Goal: Information Seeking & Learning: Learn about a topic

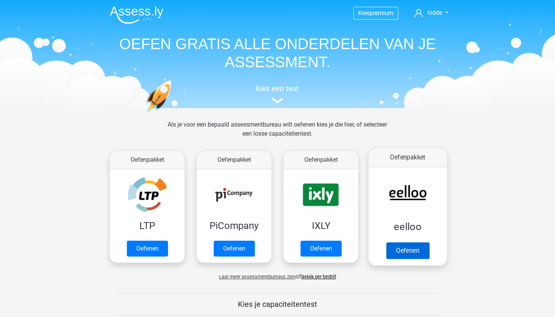
click at [402, 251] on link "Oefenen" at bounding box center [407, 250] width 43 height 17
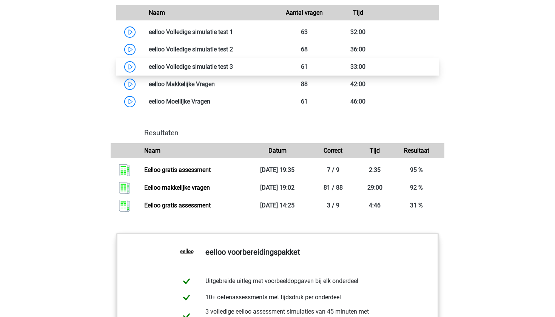
scroll to position [656, 0]
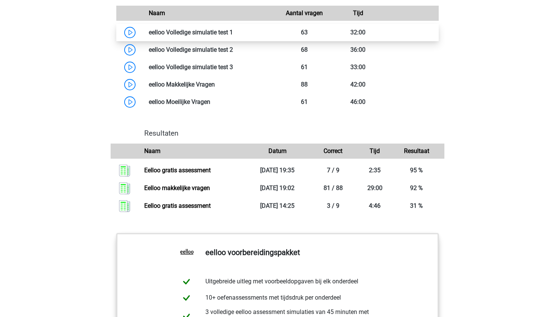
click at [233, 36] on link at bounding box center [233, 32] width 0 height 7
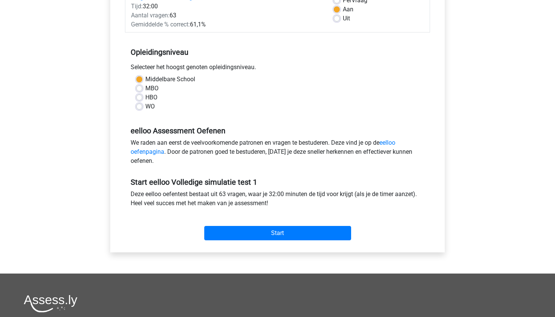
scroll to position [242, 0]
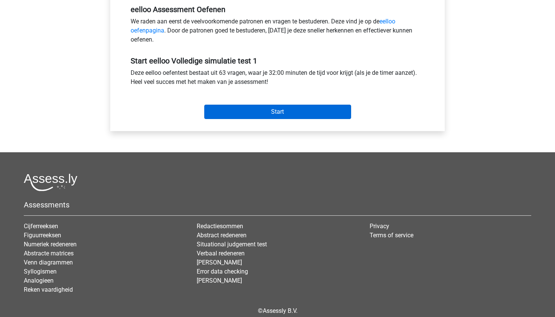
click at [246, 117] on input "Start" at bounding box center [277, 112] width 147 height 14
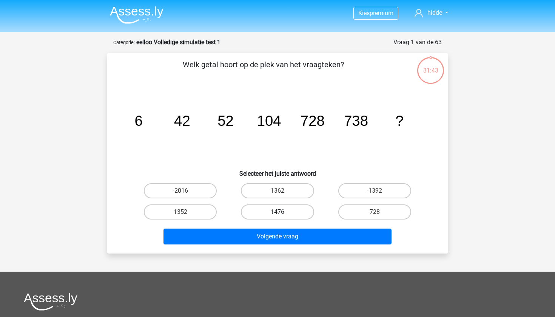
click at [289, 209] on label "1476" at bounding box center [277, 211] width 73 height 15
click at [282, 212] on input "1476" at bounding box center [279, 214] width 5 height 5
radio input "true"
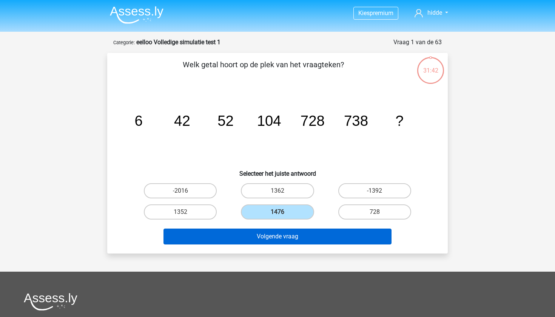
click at [289, 241] on button "Volgende vraag" at bounding box center [277, 236] width 228 height 16
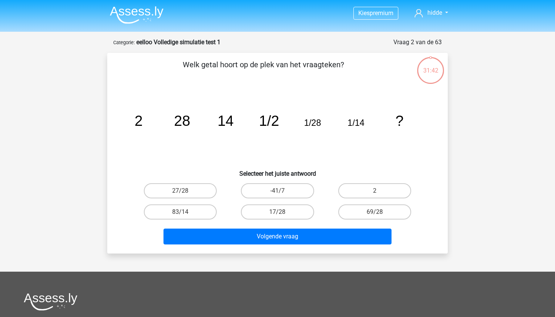
scroll to position [38, 0]
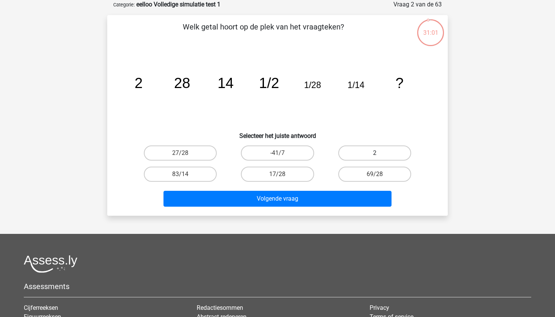
click at [368, 154] on label "2" at bounding box center [374, 152] width 73 height 15
click at [374, 154] on input "2" at bounding box center [376, 155] width 5 height 5
radio input "true"
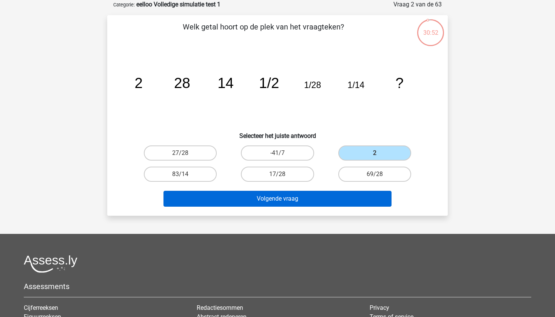
click at [303, 202] on button "Volgende vraag" at bounding box center [277, 199] width 228 height 16
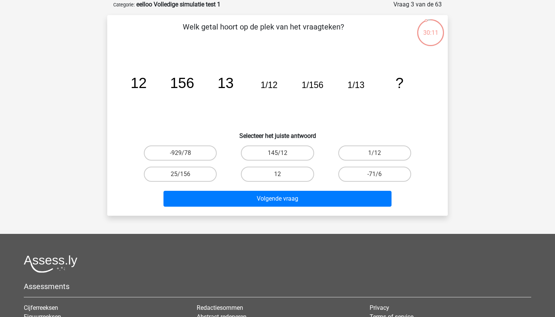
click at [183, 174] on input "25/156" at bounding box center [182, 176] width 5 height 5
radio input "true"
click at [272, 173] on label "12" at bounding box center [277, 173] width 73 height 15
click at [277, 174] on input "12" at bounding box center [279, 176] width 5 height 5
radio input "true"
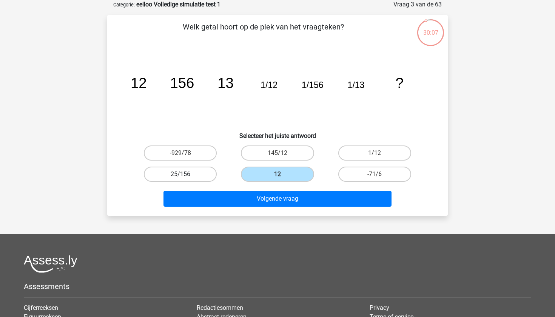
click at [190, 168] on label "25/156" at bounding box center [180, 173] width 73 height 15
click at [185, 174] on input "25/156" at bounding box center [182, 176] width 5 height 5
radio input "true"
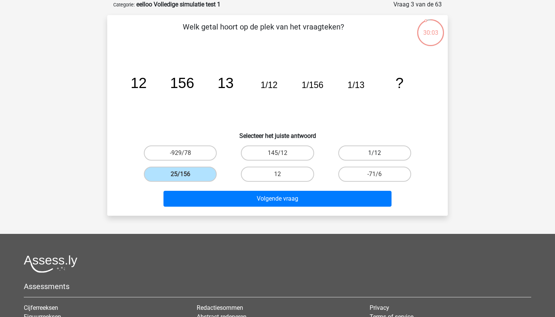
click at [376, 151] on label "1/12" at bounding box center [374, 152] width 73 height 15
click at [376, 153] on input "1/12" at bounding box center [376, 155] width 5 height 5
radio input "true"
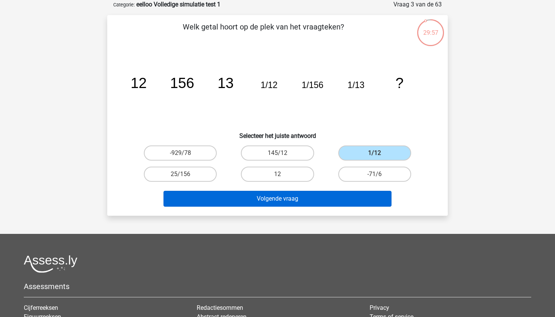
click at [288, 197] on button "Volgende vraag" at bounding box center [277, 199] width 228 height 16
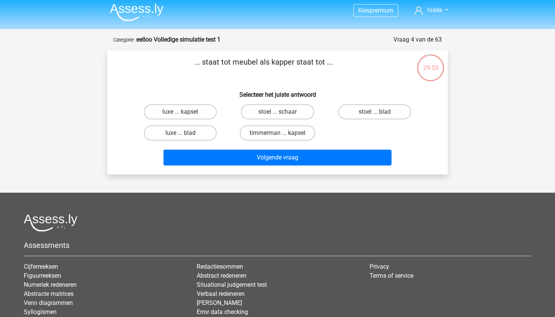
scroll to position [2, 0]
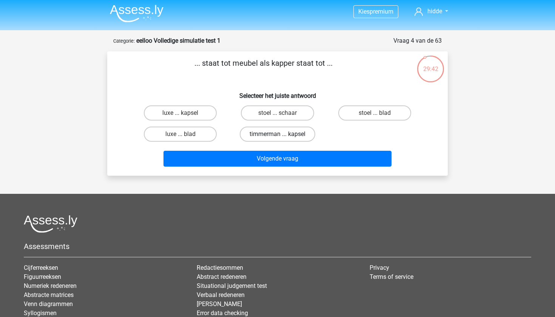
click at [293, 132] on label "timmerman ... kapsel" at bounding box center [277, 133] width 75 height 15
click at [282, 134] on input "timmerman ... kapsel" at bounding box center [279, 136] width 5 height 5
radio input "true"
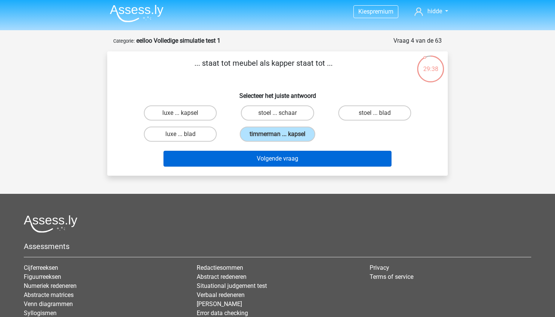
click at [293, 157] on button "Volgende vraag" at bounding box center [277, 159] width 228 height 16
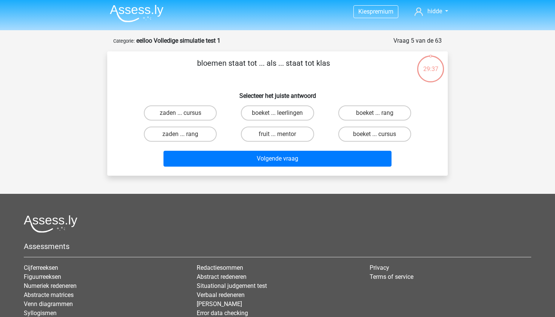
scroll to position [38, 0]
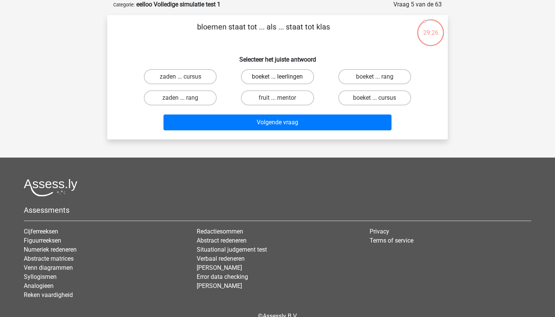
click at [292, 72] on label "boeket ... leerlingen" at bounding box center [277, 76] width 73 height 15
click at [282, 77] on input "boeket ... leerlingen" at bounding box center [279, 79] width 5 height 5
radio input "true"
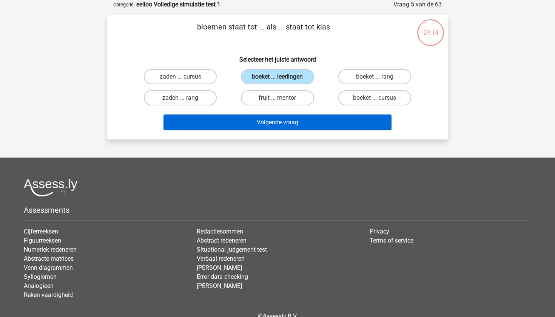
click at [297, 124] on button "Volgende vraag" at bounding box center [277, 122] width 228 height 16
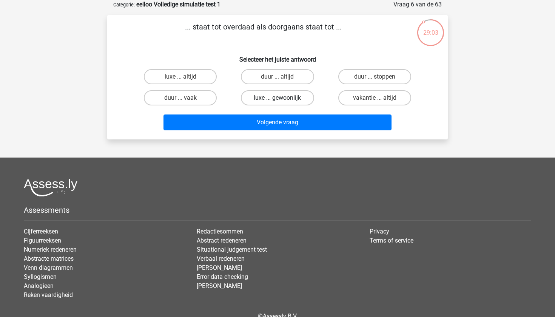
click at [272, 99] on label "luxe ... gewoonlijk" at bounding box center [277, 97] width 73 height 15
click at [277, 99] on input "luxe ... gewoonlijk" at bounding box center [279, 100] width 5 height 5
radio input "true"
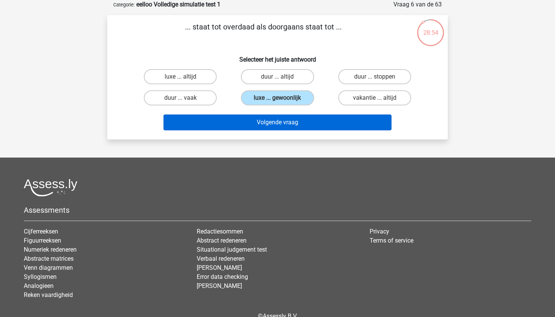
click at [295, 122] on button "Volgende vraag" at bounding box center [277, 122] width 228 height 16
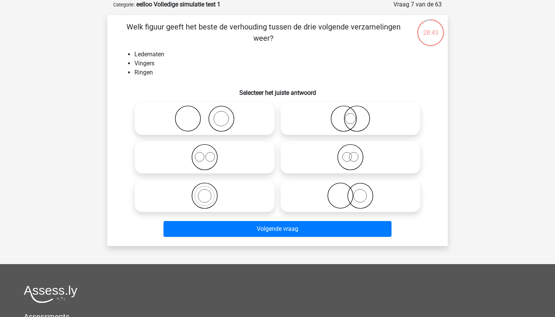
click at [197, 125] on icon at bounding box center [205, 118] width 134 height 26
click at [205, 115] on input "radio" at bounding box center [207, 112] width 5 height 5
radio input "true"
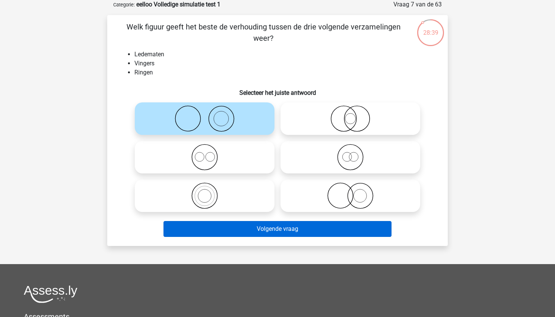
click at [260, 234] on button "Volgende vraag" at bounding box center [277, 229] width 228 height 16
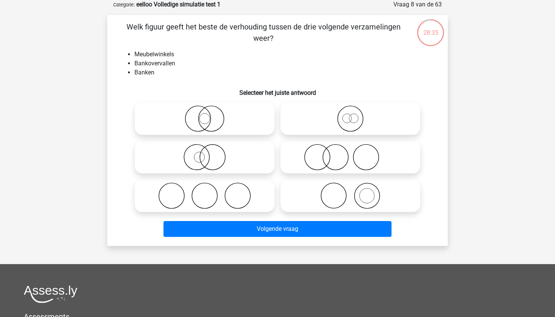
click at [196, 199] on icon at bounding box center [205, 195] width 134 height 26
click at [205, 192] on input "radio" at bounding box center [207, 189] width 5 height 5
radio input "true"
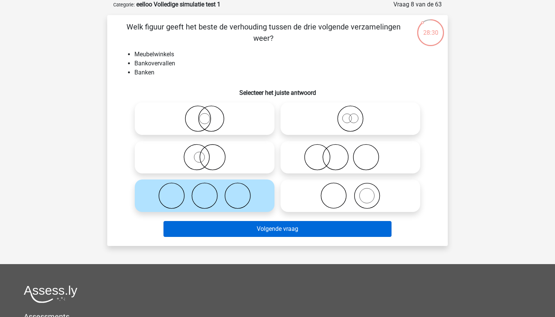
click at [256, 228] on button "Volgende vraag" at bounding box center [277, 229] width 228 height 16
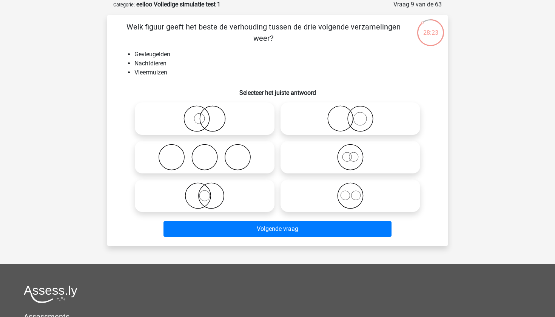
click at [208, 196] on icon at bounding box center [205, 195] width 134 height 26
click at [208, 192] on input "radio" at bounding box center [207, 189] width 5 height 5
radio input "true"
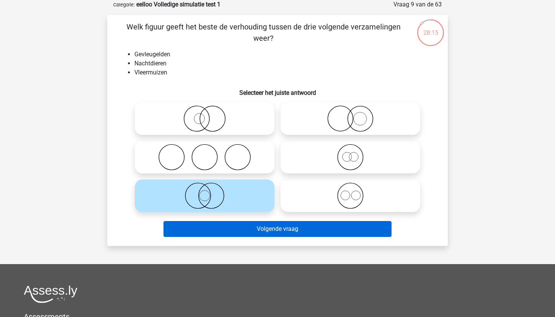
click at [252, 231] on button "Volgende vraag" at bounding box center [277, 229] width 228 height 16
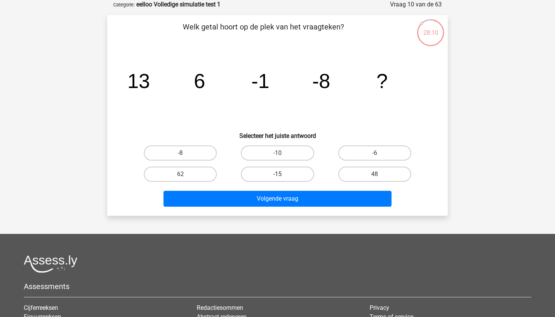
click at [266, 178] on label "-15" at bounding box center [277, 173] width 73 height 15
click at [277, 178] on input "-15" at bounding box center [279, 176] width 5 height 5
radio input "true"
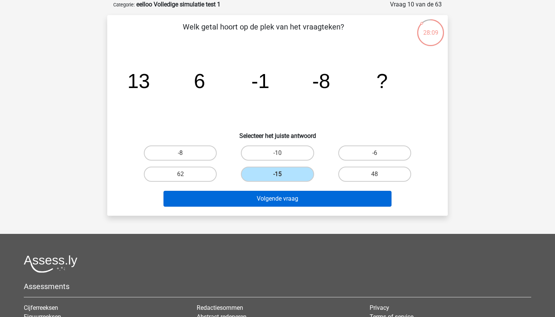
click at [268, 201] on button "Volgende vraag" at bounding box center [277, 199] width 228 height 16
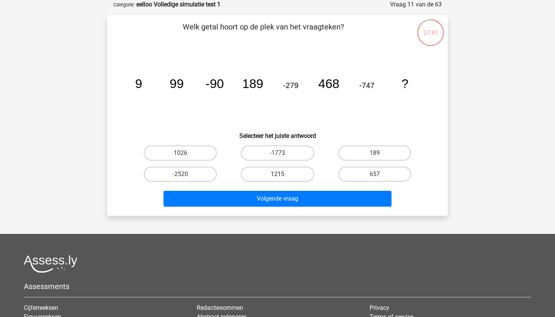
click at [282, 175] on label "1215" at bounding box center [277, 173] width 73 height 15
click at [282, 175] on input "1215" at bounding box center [279, 176] width 5 height 5
radio input "true"
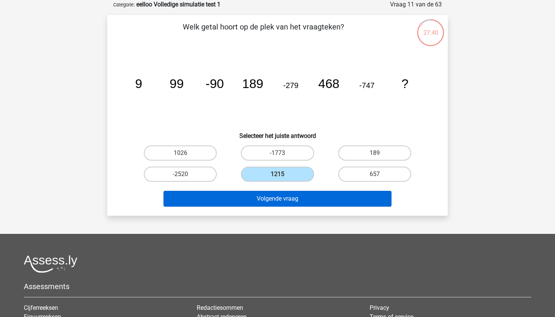
click at [282, 197] on button "Volgende vraag" at bounding box center [277, 199] width 228 height 16
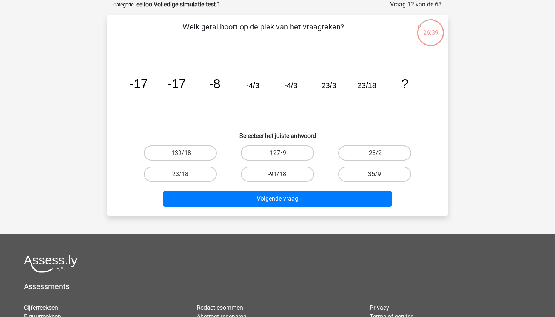
click at [285, 174] on label "-91/18" at bounding box center [277, 173] width 73 height 15
click at [282, 174] on input "-91/18" at bounding box center [279, 176] width 5 height 5
radio input "true"
click at [362, 155] on label "-23/2" at bounding box center [374, 152] width 73 height 15
click at [374, 155] on input "-23/2" at bounding box center [376, 155] width 5 height 5
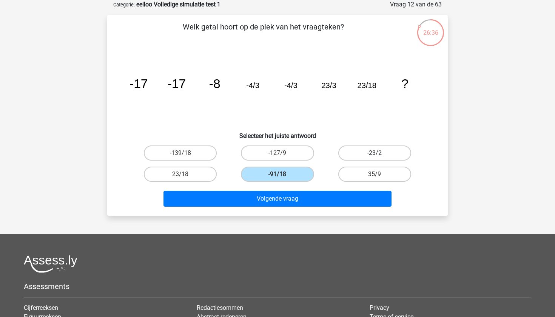
radio input "true"
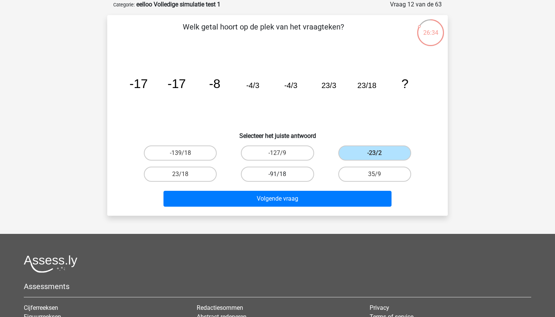
click at [302, 174] on label "-91/18" at bounding box center [277, 173] width 73 height 15
click at [282, 174] on input "-91/18" at bounding box center [279, 176] width 5 height 5
radio input "true"
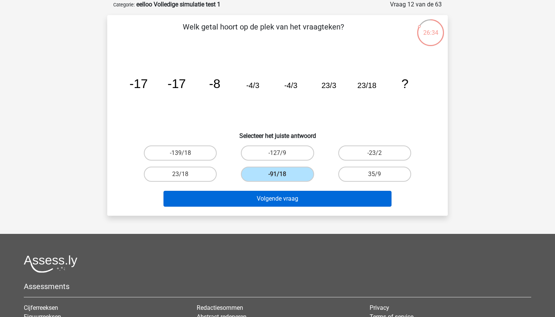
click at [303, 202] on button "Volgende vraag" at bounding box center [277, 199] width 228 height 16
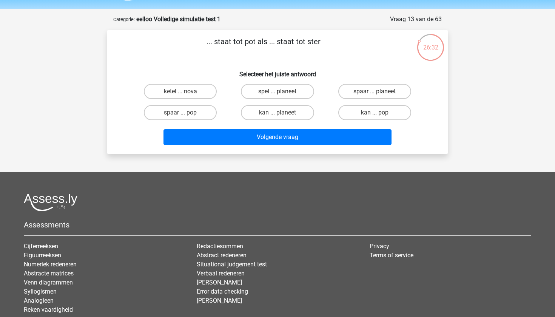
scroll to position [23, 0]
click at [174, 97] on label "ketel ... nova" at bounding box center [180, 91] width 73 height 15
click at [180, 96] on input "ketel ... nova" at bounding box center [182, 93] width 5 height 5
radio input "true"
click at [195, 117] on label "spaar ... pop" at bounding box center [180, 112] width 73 height 15
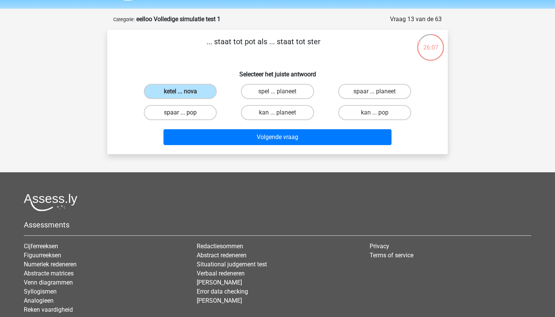
click at [185, 117] on input "spaar ... pop" at bounding box center [182, 114] width 5 height 5
radio input "true"
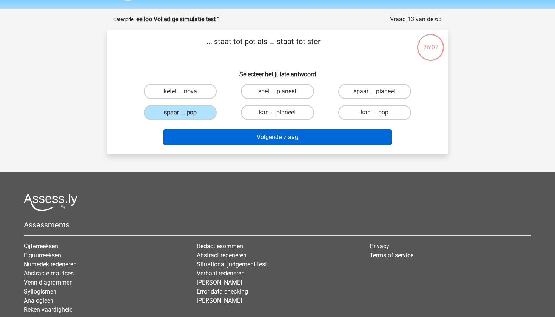
click at [214, 135] on button "Volgende vraag" at bounding box center [277, 137] width 228 height 16
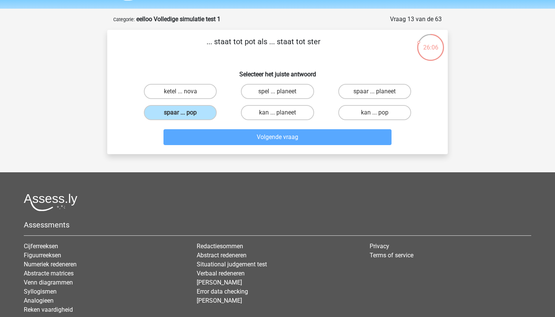
scroll to position [38, 0]
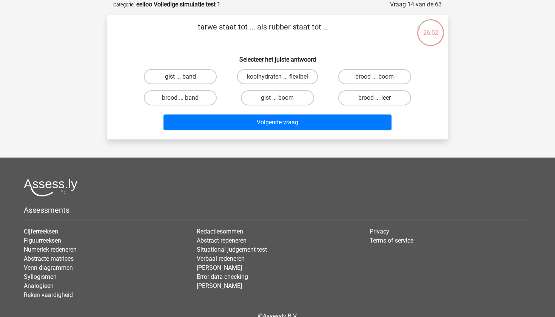
click at [205, 76] on label "gist ... band" at bounding box center [180, 76] width 73 height 15
click at [185, 77] on input "gist ... band" at bounding box center [182, 79] width 5 height 5
radio input "true"
click at [286, 71] on label "koolhydraten ... flexibel" at bounding box center [277, 76] width 81 height 15
click at [282, 77] on input "koolhydraten ... flexibel" at bounding box center [279, 79] width 5 height 5
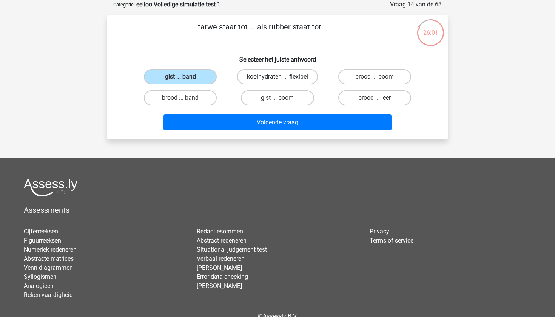
radio input "true"
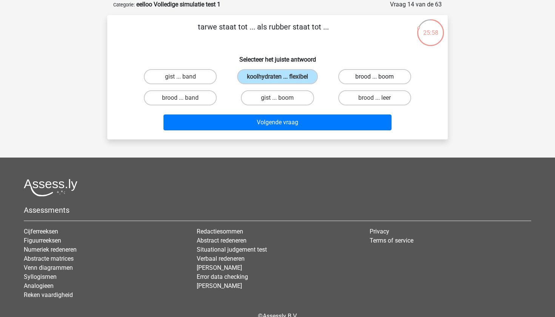
click at [363, 79] on label "brood ... boom" at bounding box center [374, 76] width 73 height 15
click at [374, 79] on input "brood ... boom" at bounding box center [376, 79] width 5 height 5
radio input "true"
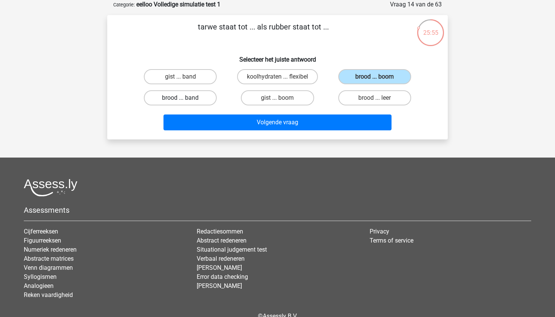
click at [184, 94] on label "brood ... band" at bounding box center [180, 97] width 73 height 15
click at [184, 98] on input "brood ... band" at bounding box center [182, 100] width 5 height 5
radio input "true"
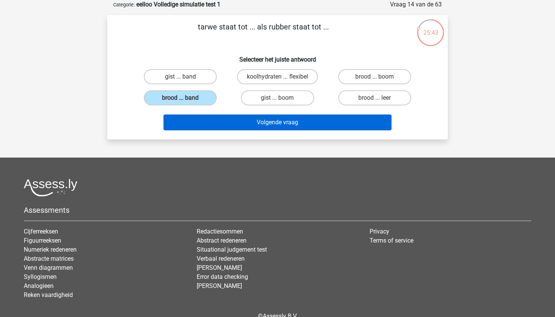
click at [318, 128] on button "Volgende vraag" at bounding box center [277, 122] width 228 height 16
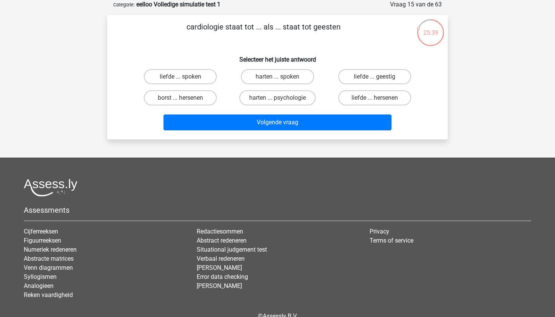
click at [282, 65] on div "cardiologie staat tot ... als ... staat tot geesten Selecteer het juiste antwoo…" at bounding box center [277, 77] width 334 height 112
click at [282, 76] on label "harten ... spoken" at bounding box center [277, 76] width 73 height 15
click at [282, 77] on input "harten ... spoken" at bounding box center [279, 79] width 5 height 5
radio input "true"
click at [176, 75] on label "liefde ... spoken" at bounding box center [180, 76] width 73 height 15
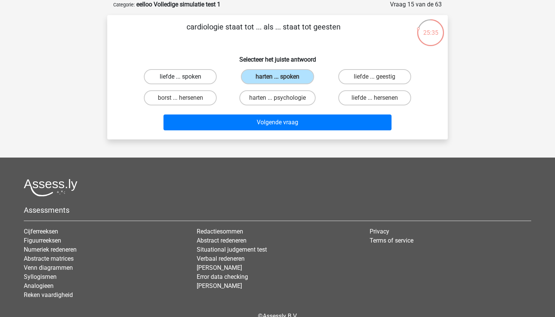
click at [180, 77] on input "liefde ... spoken" at bounding box center [182, 79] width 5 height 5
radio input "true"
click at [194, 95] on label "borst ... hersenen" at bounding box center [180, 97] width 73 height 15
click at [185, 98] on input "borst ... hersenen" at bounding box center [182, 100] width 5 height 5
radio input "true"
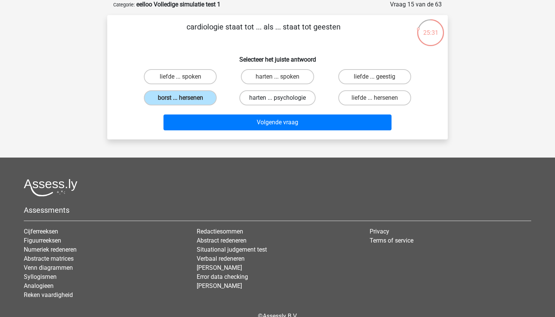
click at [304, 101] on label "harten ... psychologie" at bounding box center [277, 97] width 76 height 15
click at [282, 101] on input "harten ... psychologie" at bounding box center [279, 100] width 5 height 5
radio input "true"
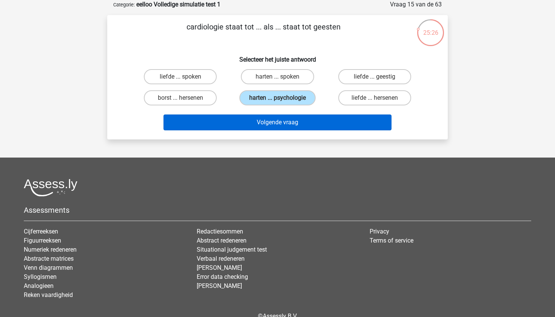
click at [287, 120] on button "Volgende vraag" at bounding box center [277, 122] width 228 height 16
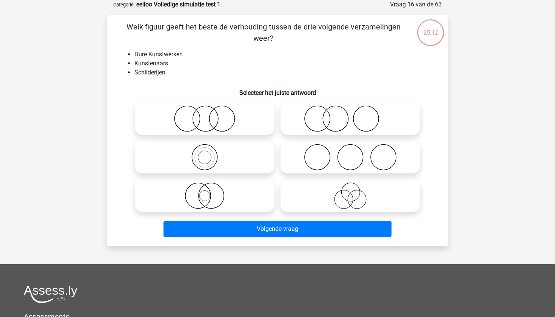
click at [328, 115] on icon at bounding box center [350, 118] width 134 height 26
click at [350, 115] on input "radio" at bounding box center [352, 112] width 5 height 5
radio input "true"
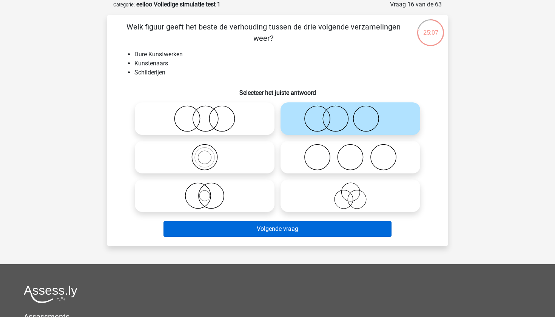
click at [300, 236] on button "Volgende vraag" at bounding box center [277, 229] width 228 height 16
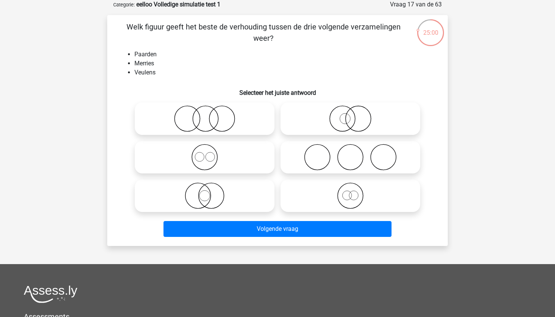
click at [349, 199] on icon at bounding box center [350, 195] width 134 height 26
click at [350, 192] on input "radio" at bounding box center [352, 189] width 5 height 5
radio input "true"
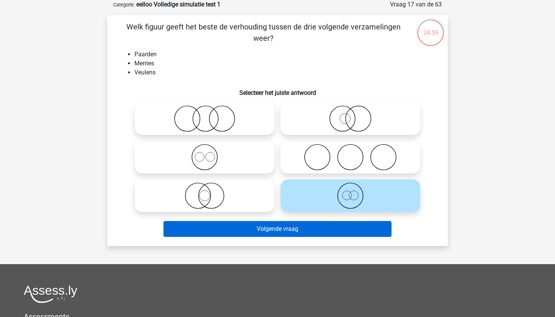
click at [329, 229] on button "Volgende vraag" at bounding box center [277, 229] width 228 height 16
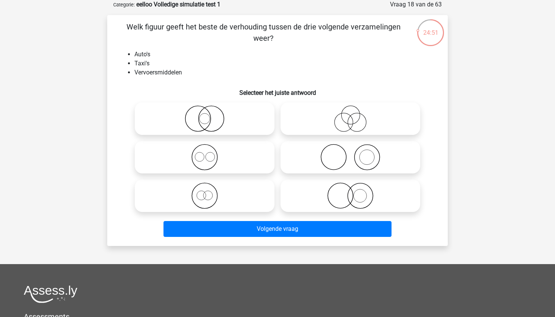
click at [222, 209] on label at bounding box center [205, 195] width 140 height 32
click at [209, 192] on input "radio" at bounding box center [207, 189] width 5 height 5
radio input "true"
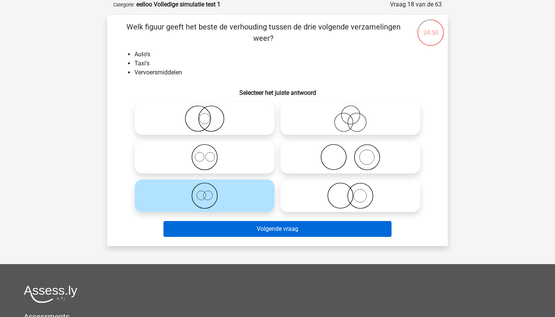
click at [267, 234] on button "Volgende vraag" at bounding box center [277, 229] width 228 height 16
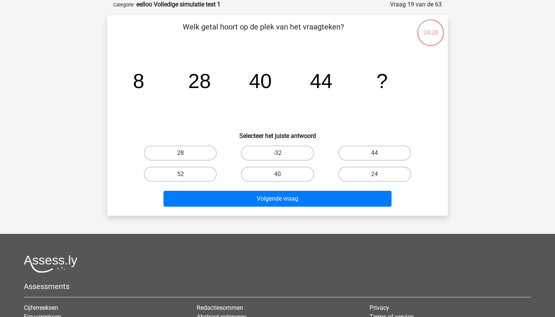
drag, startPoint x: 132, startPoint y: 79, endPoint x: 276, endPoint y: 93, distance: 144.5
click at [276, 93] on icon "image/svg+xml 8 28 40 44 ?" at bounding box center [277, 88] width 304 height 76
click at [277, 93] on icon "image/svg+xml 8 28 40 44 ?" at bounding box center [277, 88] width 304 height 76
click at [195, 177] on label "52" at bounding box center [180, 173] width 73 height 15
click at [185, 177] on input "52" at bounding box center [182, 176] width 5 height 5
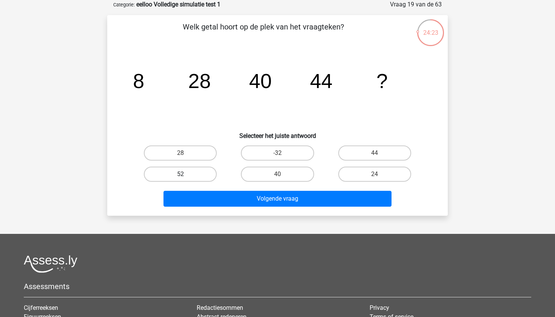
radio input "true"
click at [203, 159] on label "28" at bounding box center [180, 152] width 73 height 15
click at [185, 158] on input "28" at bounding box center [182, 155] width 5 height 5
radio input "true"
click at [362, 150] on label "44" at bounding box center [374, 152] width 73 height 15
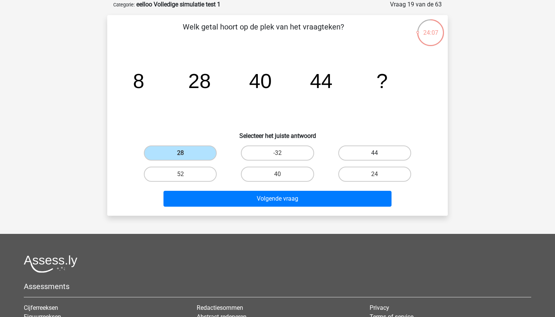
click at [374, 153] on input "44" at bounding box center [376, 155] width 5 height 5
radio input "true"
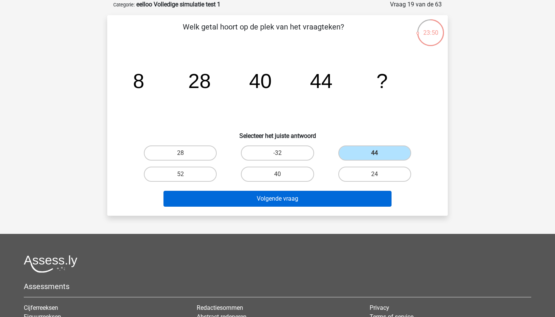
click at [291, 196] on button "Volgende vraag" at bounding box center [277, 199] width 228 height 16
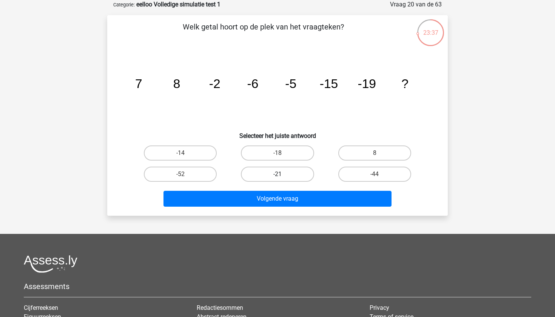
click at [294, 171] on label "-21" at bounding box center [277, 173] width 73 height 15
click at [282, 174] on input "-21" at bounding box center [279, 176] width 5 height 5
radio input "true"
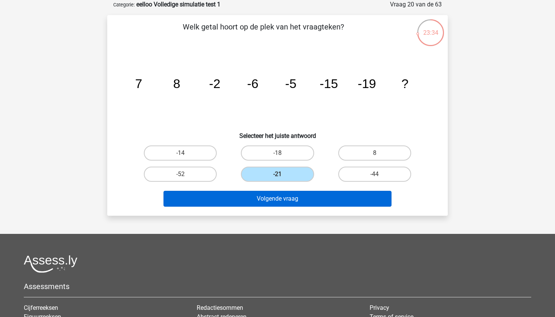
click at [296, 200] on button "Volgende vraag" at bounding box center [277, 199] width 228 height 16
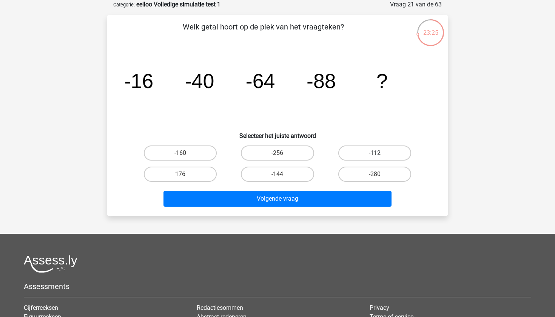
click at [350, 152] on label "-112" at bounding box center [374, 152] width 73 height 15
click at [374, 153] on input "-112" at bounding box center [376, 155] width 5 height 5
radio input "true"
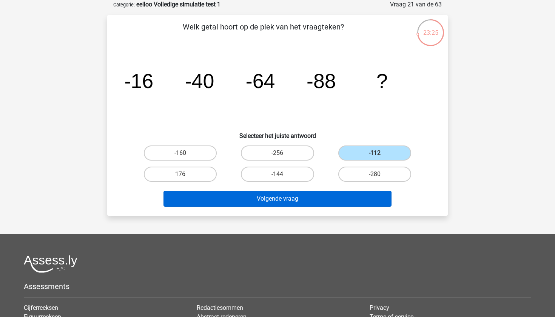
click at [331, 205] on button "Volgende vraag" at bounding box center [277, 199] width 228 height 16
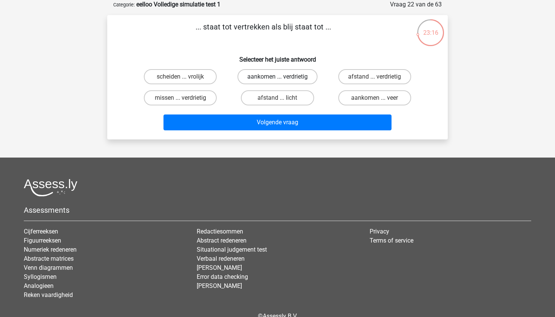
click at [270, 75] on label "aankomen ... verdrietig" at bounding box center [277, 76] width 80 height 15
click at [277, 77] on input "aankomen ... verdrietig" at bounding box center [279, 79] width 5 height 5
radio input "true"
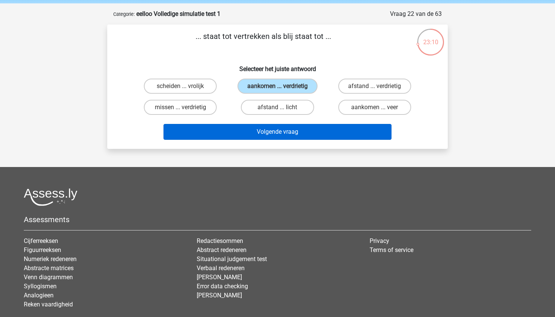
click at [306, 139] on button "Volgende vraag" at bounding box center [277, 132] width 228 height 16
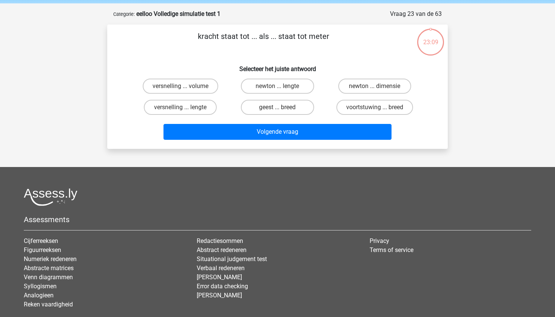
scroll to position [38, 0]
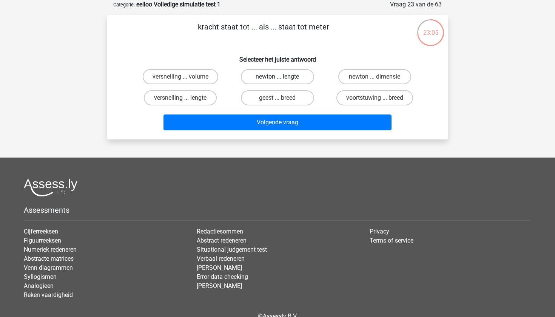
click at [283, 79] on label "newton ... lengte" at bounding box center [277, 76] width 73 height 15
click at [282, 79] on input "newton ... lengte" at bounding box center [279, 79] width 5 height 5
radio input "true"
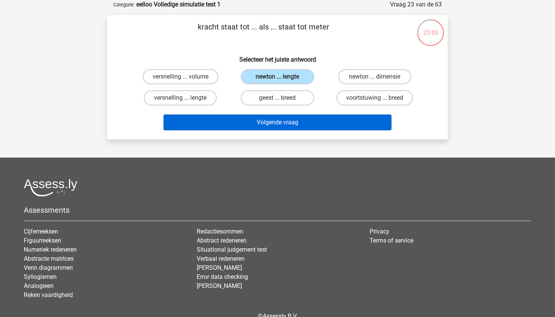
click at [324, 121] on button "Volgende vraag" at bounding box center [277, 122] width 228 height 16
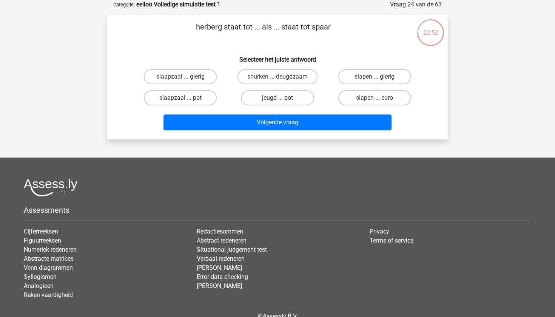
click at [296, 98] on label "jeugd ... pot" at bounding box center [277, 97] width 73 height 15
click at [282, 98] on input "jeugd ... pot" at bounding box center [279, 100] width 5 height 5
radio input "true"
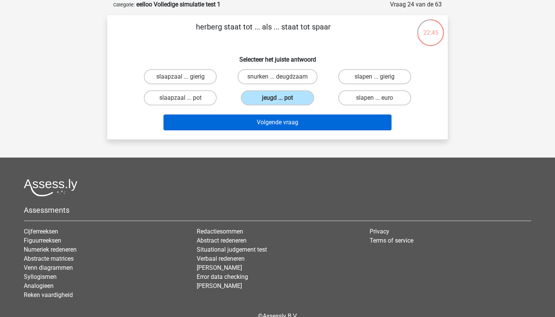
click at [294, 124] on button "Volgende vraag" at bounding box center [277, 122] width 228 height 16
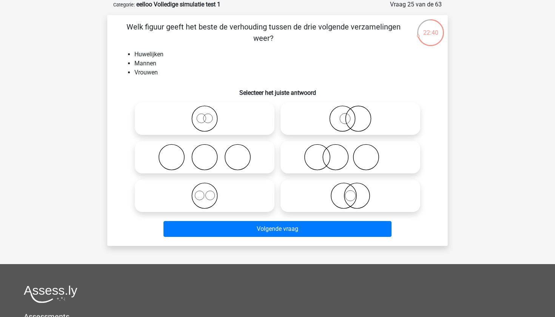
click at [197, 149] on icon at bounding box center [205, 157] width 134 height 26
click at [205, 149] on input "radio" at bounding box center [207, 150] width 5 height 5
radio input "true"
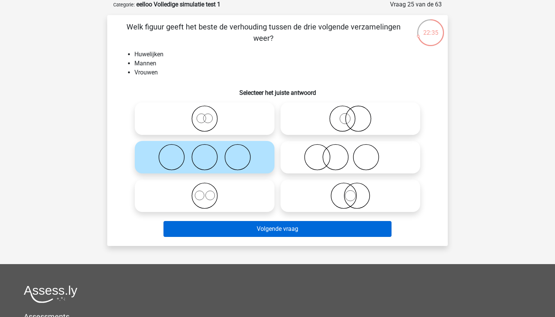
click at [217, 231] on button "Volgende vraag" at bounding box center [277, 229] width 228 height 16
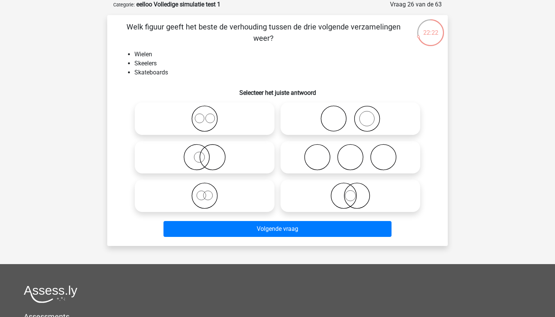
click at [354, 193] on icon at bounding box center [350, 195] width 134 height 26
click at [354, 192] on input "radio" at bounding box center [352, 189] width 5 height 5
radio input "true"
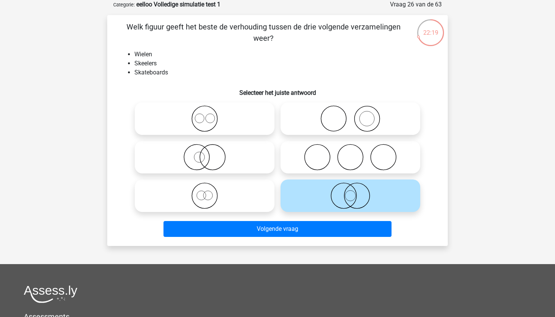
click at [357, 116] on icon at bounding box center [350, 118] width 134 height 26
click at [355, 115] on input "radio" at bounding box center [352, 112] width 5 height 5
radio input "true"
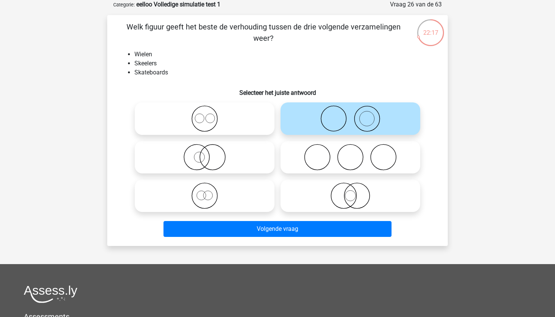
click at [219, 203] on icon at bounding box center [205, 195] width 134 height 26
click at [209, 192] on input "radio" at bounding box center [207, 189] width 5 height 5
radio input "true"
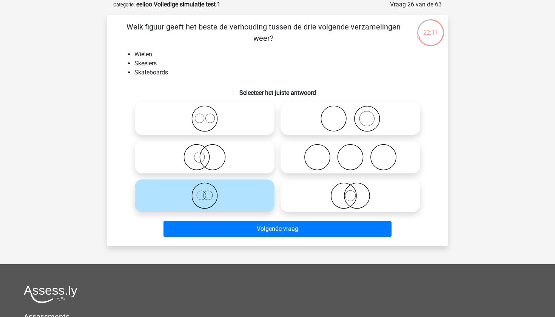
click at [196, 161] on circle at bounding box center [199, 157] width 11 height 11
click at [205, 153] on input "radio" at bounding box center [207, 150] width 5 height 5
radio input "true"
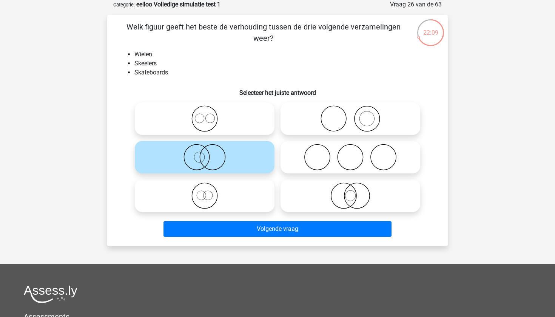
click at [234, 117] on icon at bounding box center [205, 118] width 134 height 26
click at [209, 115] on input "radio" at bounding box center [207, 112] width 5 height 5
radio input "true"
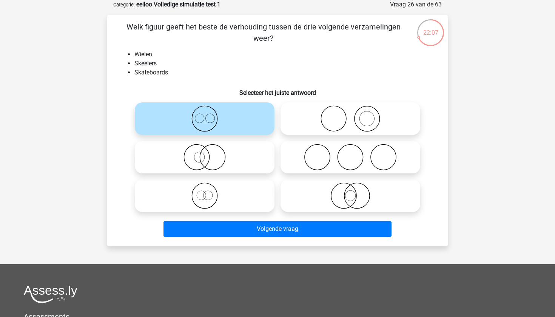
click at [347, 197] on icon at bounding box center [350, 195] width 134 height 26
click at [350, 192] on input "radio" at bounding box center [352, 189] width 5 height 5
radio input "true"
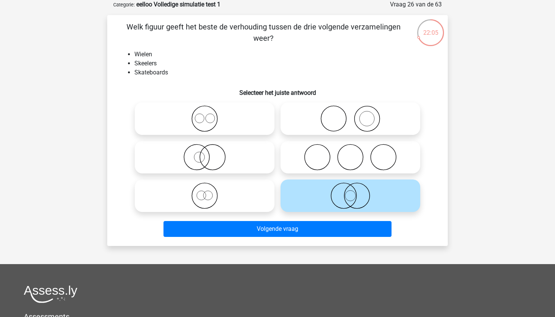
click at [353, 156] on icon at bounding box center [350, 157] width 134 height 26
click at [353, 153] on input "radio" at bounding box center [352, 150] width 5 height 5
radio input "true"
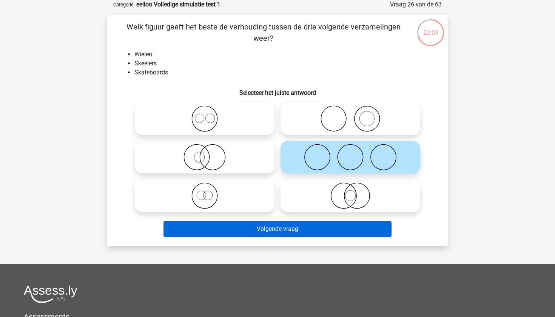
click at [306, 228] on button "Volgende vraag" at bounding box center [277, 229] width 228 height 16
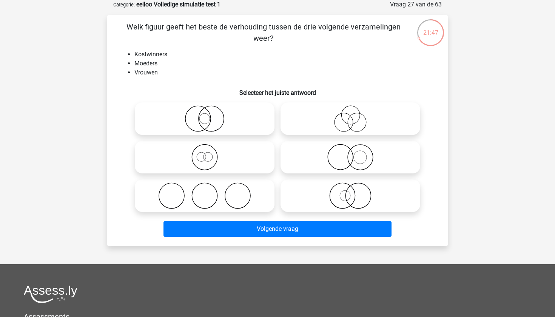
click at [204, 109] on icon at bounding box center [205, 118] width 134 height 26
click at [205, 110] on input "radio" at bounding box center [207, 112] width 5 height 5
radio input "true"
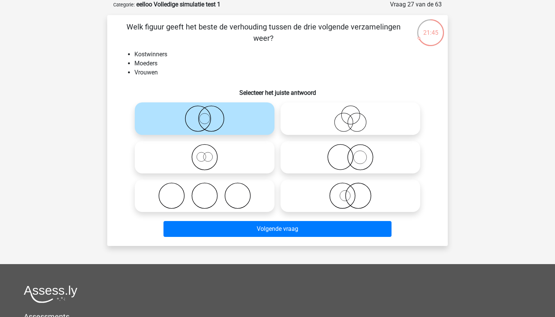
click at [342, 116] on icon at bounding box center [350, 118] width 134 height 26
click at [350, 115] on input "radio" at bounding box center [352, 112] width 5 height 5
radio input "true"
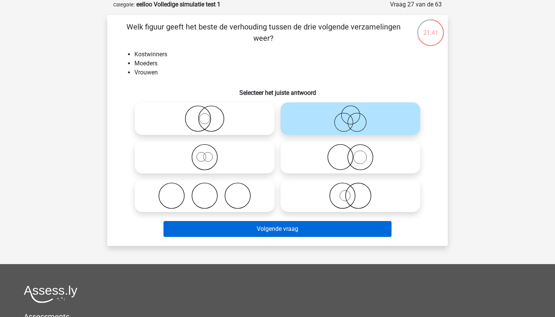
click at [299, 234] on button "Volgende vraag" at bounding box center [277, 229] width 228 height 16
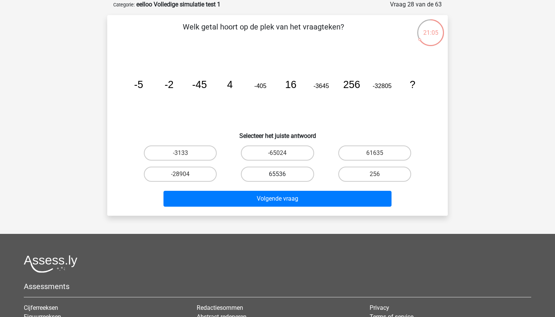
click at [297, 173] on label "65536" at bounding box center [277, 173] width 73 height 15
click at [282, 174] on input "65536" at bounding box center [279, 176] width 5 height 5
radio input "true"
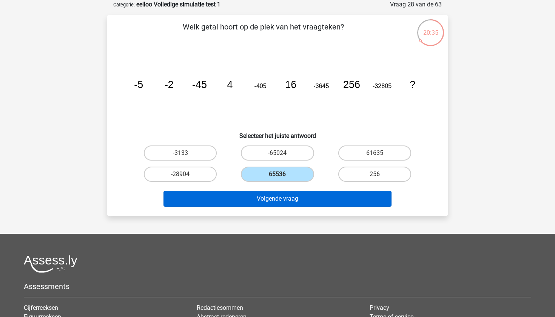
click at [299, 194] on button "Volgende vraag" at bounding box center [277, 199] width 228 height 16
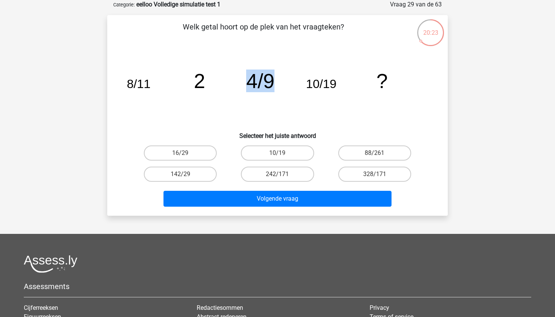
drag, startPoint x: 248, startPoint y: 81, endPoint x: 272, endPoint y: 83, distance: 23.5
click at [272, 83] on tspan "4/9" at bounding box center [260, 80] width 28 height 23
click at [277, 83] on icon "image/svg+xml 8/11 2 4/9 10/19 ?" at bounding box center [277, 88] width 304 height 76
click at [198, 153] on label "16/29" at bounding box center [180, 152] width 73 height 15
click at [185, 153] on input "16/29" at bounding box center [182, 155] width 5 height 5
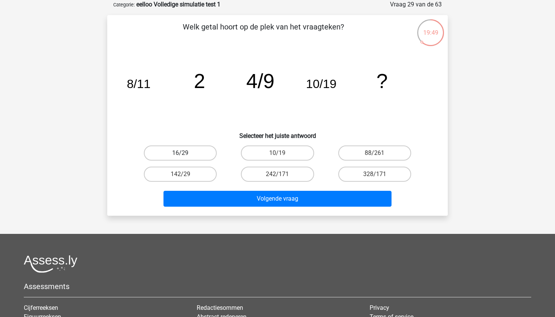
radio input "true"
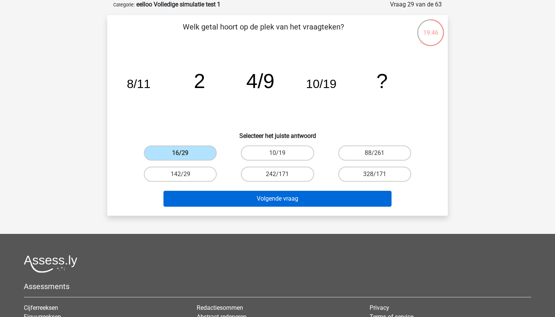
click at [317, 203] on button "Volgende vraag" at bounding box center [277, 199] width 228 height 16
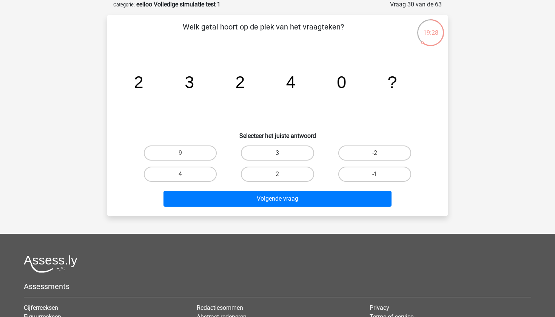
click at [298, 151] on label "3" at bounding box center [277, 152] width 73 height 15
click at [282, 153] on input "3" at bounding box center [279, 155] width 5 height 5
radio input "true"
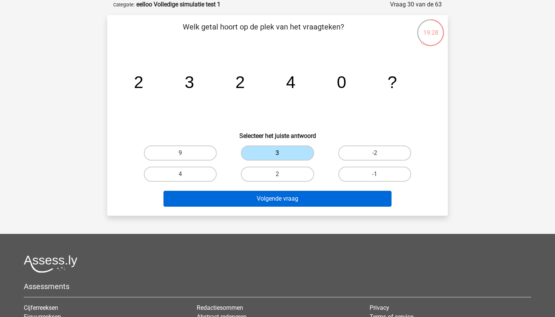
click at [296, 201] on button "Volgende vraag" at bounding box center [277, 199] width 228 height 16
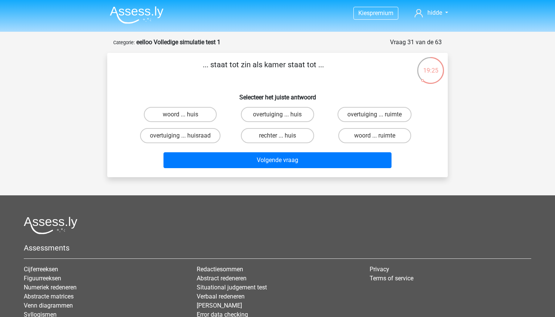
scroll to position [0, 0]
click at [192, 117] on label "woord ... huis" at bounding box center [180, 114] width 73 height 15
click at [185, 117] on input "woord ... huis" at bounding box center [182, 116] width 5 height 5
radio input "true"
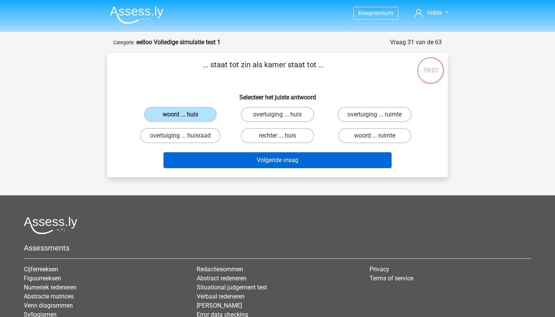
click at [308, 162] on button "Volgende vraag" at bounding box center [277, 160] width 228 height 16
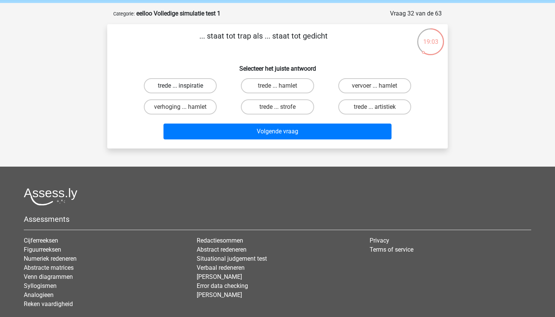
scroll to position [25, 0]
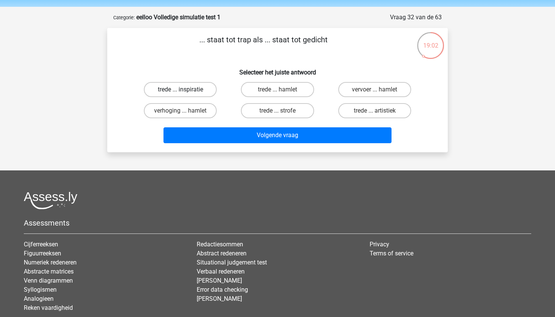
click at [186, 85] on label "trede ... inspiratie" at bounding box center [180, 89] width 73 height 15
click at [185, 89] on input "trede ... inspiratie" at bounding box center [182, 91] width 5 height 5
radio input "true"
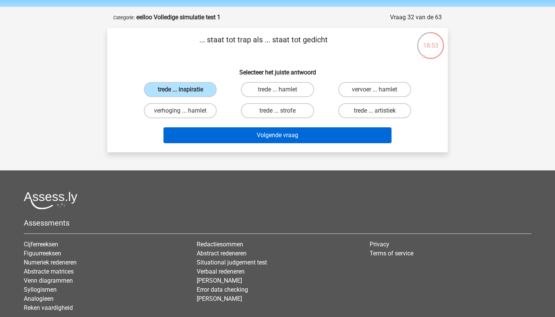
click at [296, 138] on button "Volgende vraag" at bounding box center [277, 135] width 228 height 16
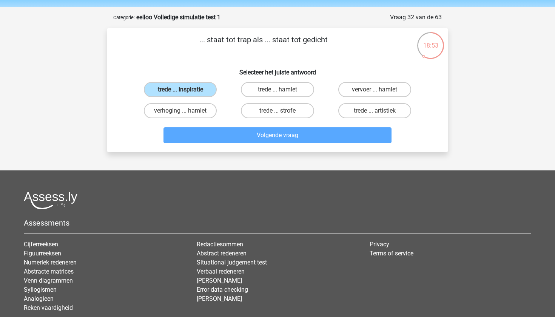
scroll to position [38, 0]
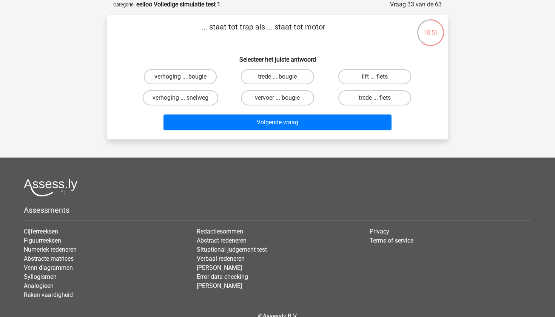
click at [176, 78] on label "verhoging ... bougie" at bounding box center [180, 76] width 73 height 15
click at [180, 78] on input "verhoging ... bougie" at bounding box center [182, 79] width 5 height 5
radio input "true"
click at [277, 75] on label "trede ... bougie" at bounding box center [277, 76] width 73 height 15
click at [277, 77] on input "trede ... bougie" at bounding box center [279, 79] width 5 height 5
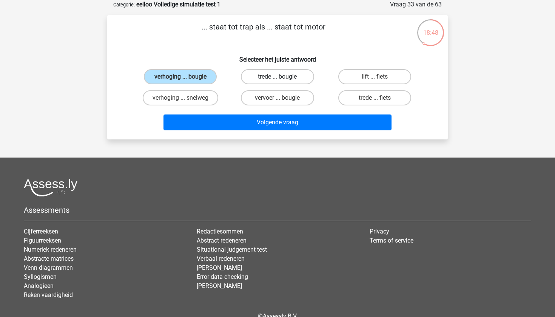
radio input "true"
click at [376, 73] on label "lift ... fiets" at bounding box center [374, 76] width 73 height 15
click at [376, 77] on input "lift ... fiets" at bounding box center [376, 79] width 5 height 5
radio input "true"
click at [384, 98] on label "trede ... fiets" at bounding box center [374, 97] width 73 height 15
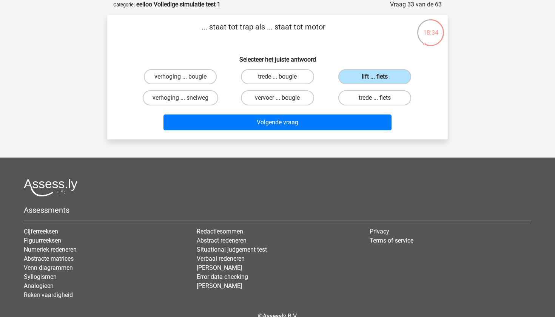
click at [379, 98] on input "trede ... fiets" at bounding box center [376, 100] width 5 height 5
radio input "true"
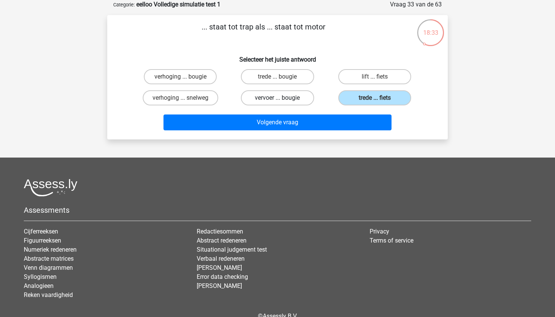
click at [290, 97] on label "vervoer ... bougie" at bounding box center [277, 97] width 73 height 15
click at [282, 98] on input "vervoer ... bougie" at bounding box center [279, 100] width 5 height 5
radio input "true"
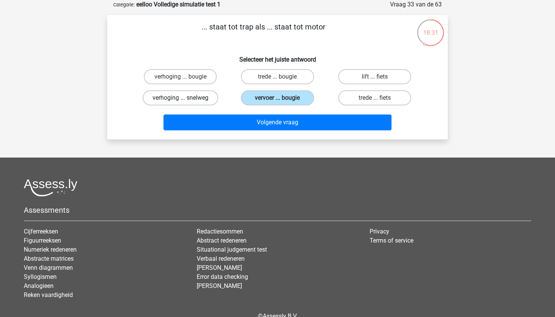
click at [209, 103] on label "verhoging ... snelweg" at bounding box center [180, 97] width 75 height 15
click at [185, 103] on input "verhoging ... snelweg" at bounding box center [182, 100] width 5 height 5
radio input "true"
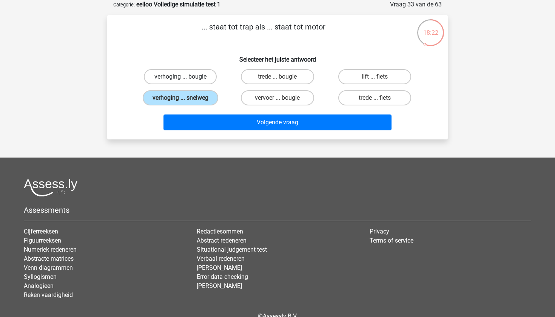
click at [204, 72] on label "verhoging ... bougie" at bounding box center [180, 76] width 73 height 15
click at [185, 77] on input "verhoging ... bougie" at bounding box center [182, 79] width 5 height 5
radio input "true"
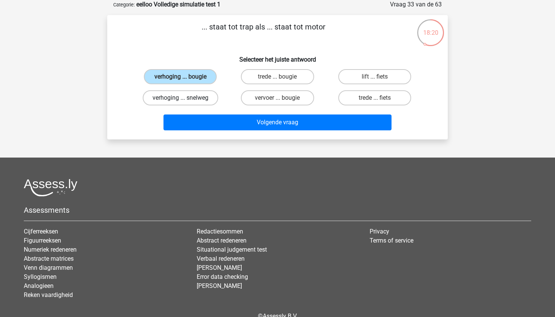
click at [207, 95] on label "verhoging ... snelweg" at bounding box center [180, 97] width 75 height 15
click at [185, 98] on input "verhoging ... snelweg" at bounding box center [182, 100] width 5 height 5
radio input "true"
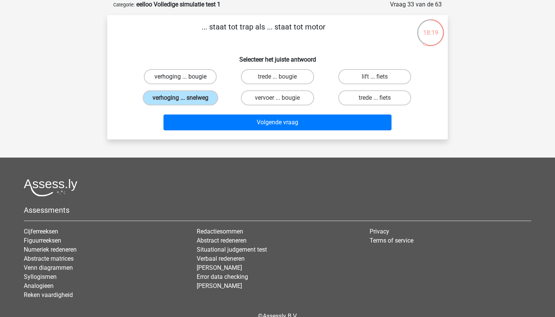
click at [202, 77] on label "verhoging ... bougie" at bounding box center [180, 76] width 73 height 15
click at [185, 77] on input "verhoging ... bougie" at bounding box center [182, 79] width 5 height 5
radio input "true"
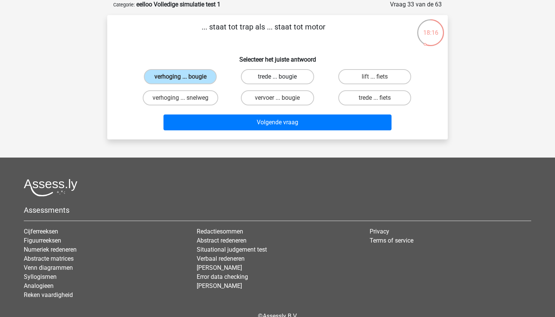
click at [278, 70] on label "trede ... bougie" at bounding box center [277, 76] width 73 height 15
click at [278, 77] on input "trede ... bougie" at bounding box center [279, 79] width 5 height 5
radio input "true"
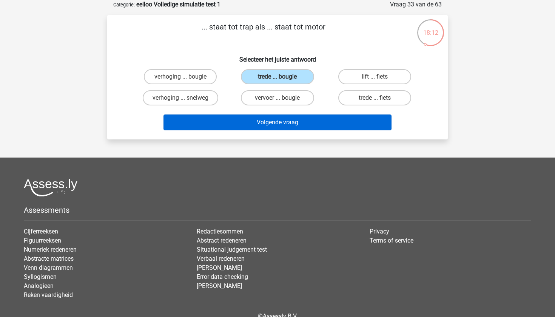
click at [266, 121] on button "Volgende vraag" at bounding box center [277, 122] width 228 height 16
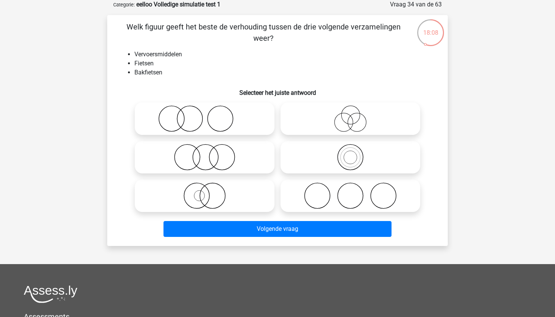
click at [361, 116] on icon at bounding box center [350, 118] width 134 height 26
click at [355, 115] on input "radio" at bounding box center [352, 112] width 5 height 5
radio input "true"
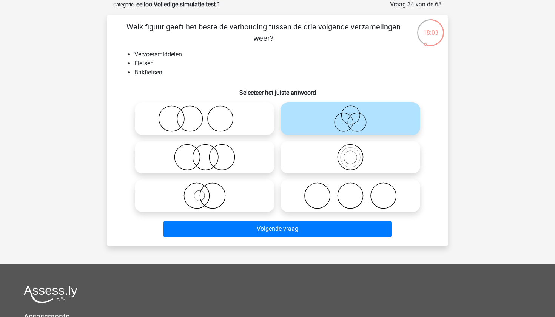
click at [355, 154] on icon at bounding box center [350, 157] width 134 height 26
click at [355, 153] on input "radio" at bounding box center [352, 150] width 5 height 5
radio input "true"
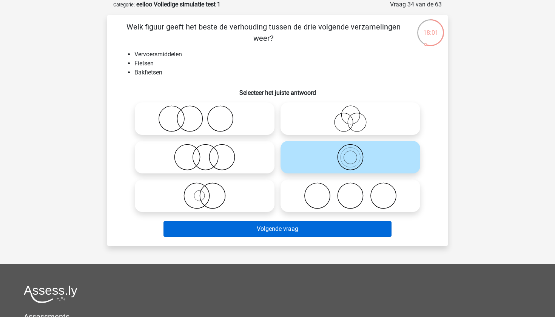
click at [292, 226] on button "Volgende vraag" at bounding box center [277, 229] width 228 height 16
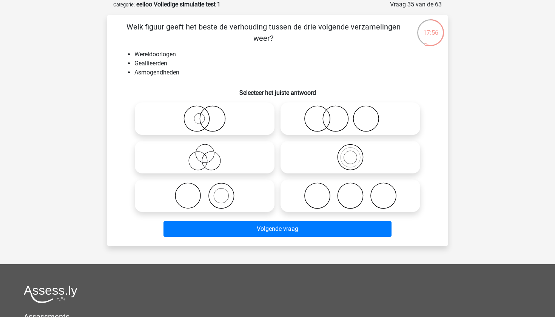
click at [368, 112] on icon at bounding box center [350, 118] width 134 height 26
click at [355, 112] on input "radio" at bounding box center [352, 112] width 5 height 5
radio input "true"
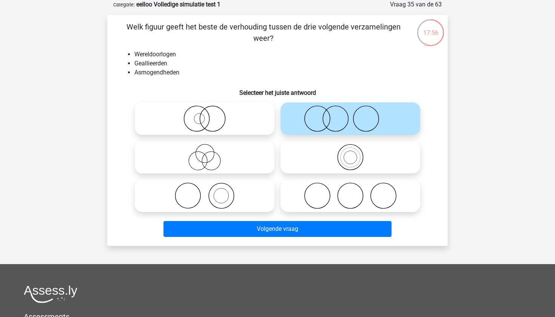
click at [350, 195] on icon at bounding box center [350, 195] width 134 height 26
click at [350, 192] on input "radio" at bounding box center [352, 189] width 5 height 5
radio input "true"
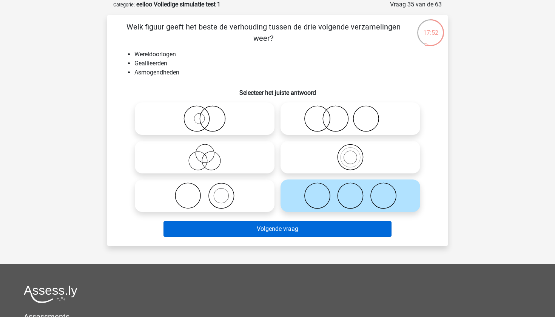
click at [298, 230] on button "Volgende vraag" at bounding box center [277, 229] width 228 height 16
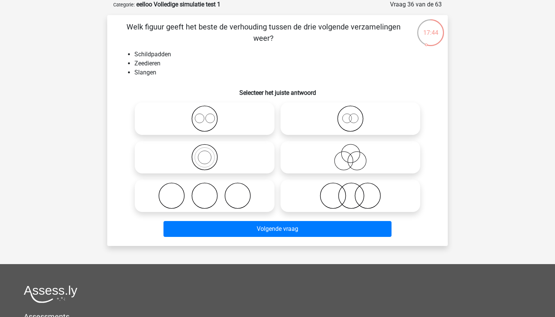
click at [355, 124] on icon at bounding box center [350, 118] width 134 height 26
click at [355, 115] on input "radio" at bounding box center [352, 112] width 5 height 5
radio input "true"
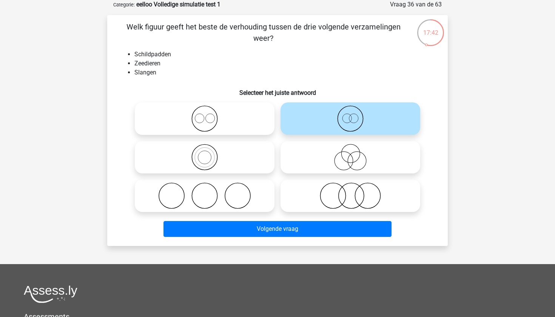
click at [356, 183] on icon at bounding box center [350, 195] width 134 height 26
click at [355, 187] on input "radio" at bounding box center [352, 189] width 5 height 5
radio input "true"
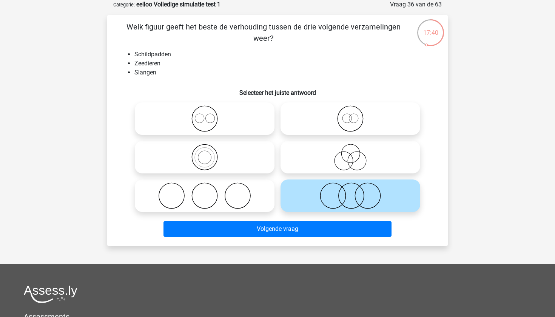
click at [198, 142] on label at bounding box center [205, 157] width 140 height 32
click at [205, 148] on input "radio" at bounding box center [207, 150] width 5 height 5
radio input "true"
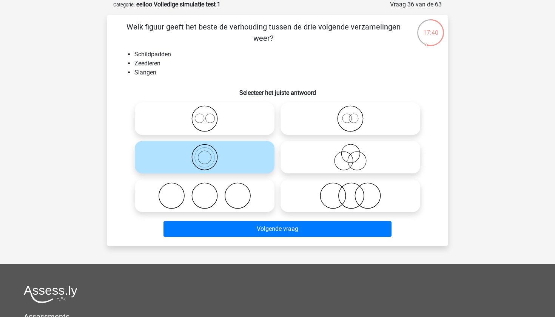
click at [220, 125] on icon at bounding box center [205, 118] width 134 height 26
click at [209, 115] on input "radio" at bounding box center [207, 112] width 5 height 5
radio input "true"
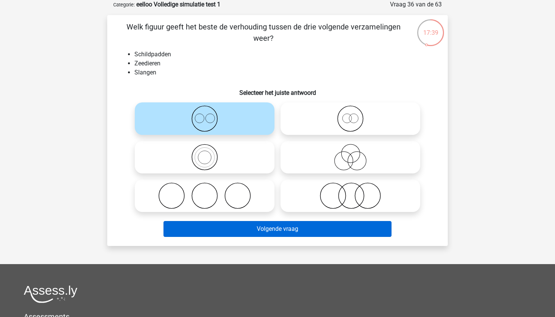
click at [240, 229] on button "Volgende vraag" at bounding box center [277, 229] width 228 height 16
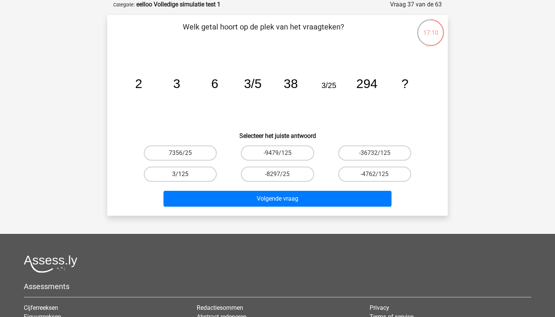
click at [189, 172] on label "3/125" at bounding box center [180, 173] width 73 height 15
click at [185, 174] on input "3/125" at bounding box center [182, 176] width 5 height 5
radio input "true"
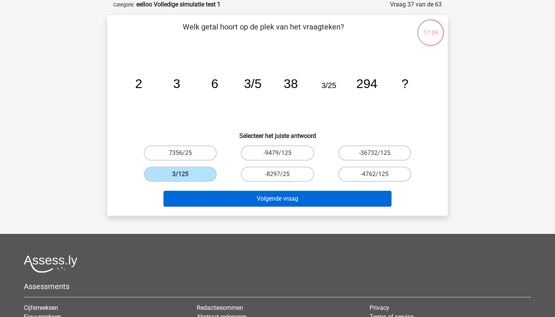
click at [263, 201] on button "Volgende vraag" at bounding box center [277, 199] width 228 height 16
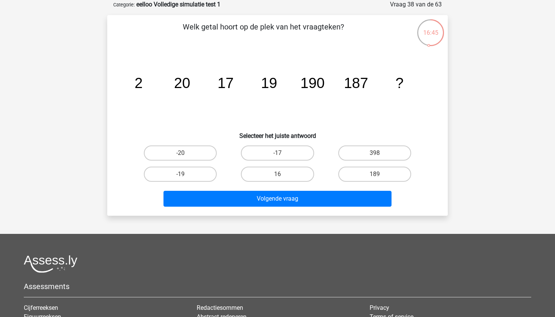
click at [379, 176] on input "189" at bounding box center [376, 176] width 5 height 5
radio input "true"
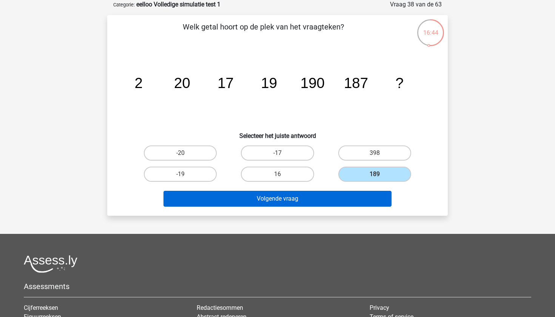
click at [328, 205] on button "Volgende vraag" at bounding box center [277, 199] width 228 height 16
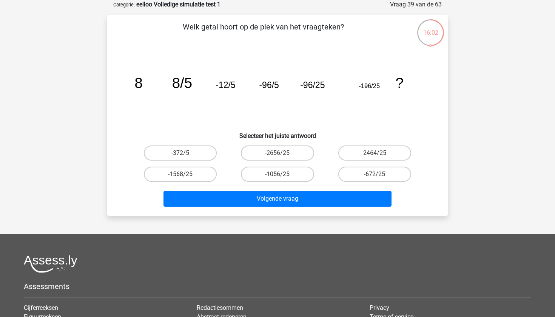
click at [373, 85] on tspan "-196/25" at bounding box center [369, 85] width 21 height 7
click at [188, 171] on label "-1568/25" at bounding box center [180, 173] width 73 height 15
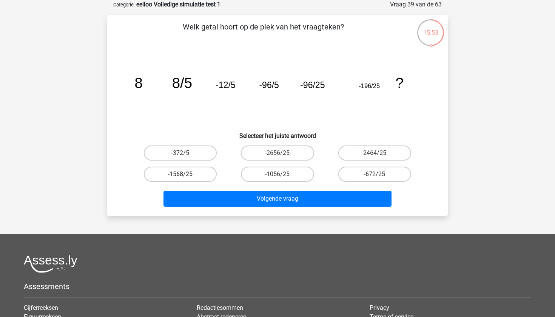
click at [185, 174] on input "-1568/25" at bounding box center [182, 176] width 5 height 5
radio input "true"
click at [202, 189] on div "Volgende vraag" at bounding box center [277, 197] width 316 height 25
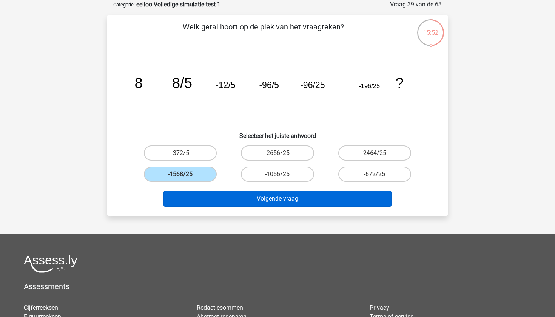
click at [208, 202] on button "Volgende vraag" at bounding box center [277, 199] width 228 height 16
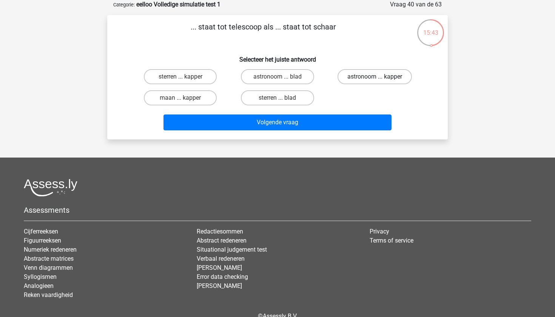
click at [393, 77] on label "astronoom ... kapper" at bounding box center [374, 76] width 74 height 15
click at [379, 77] on input "astronoom ... kapper" at bounding box center [376, 79] width 5 height 5
radio input "true"
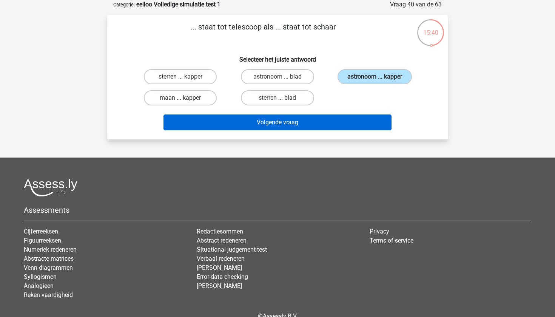
click at [271, 121] on button "Volgende vraag" at bounding box center [277, 122] width 228 height 16
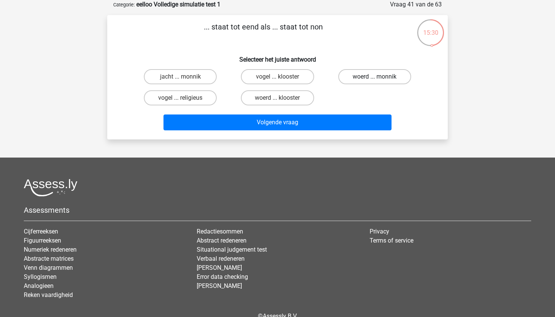
click at [368, 77] on label "woerd ... monnik" at bounding box center [374, 76] width 73 height 15
click at [374, 77] on input "woerd ... monnik" at bounding box center [376, 79] width 5 height 5
radio input "true"
click at [274, 98] on label "woerd ... klooster" at bounding box center [277, 97] width 73 height 15
click at [277, 98] on input "woerd ... klooster" at bounding box center [279, 100] width 5 height 5
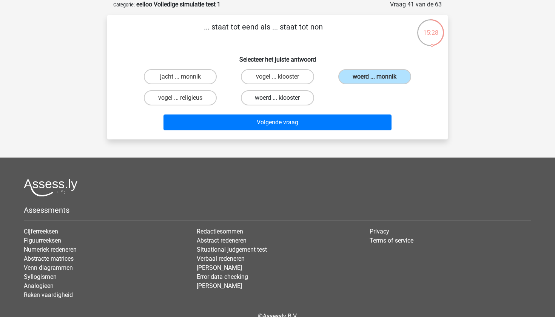
radio input "true"
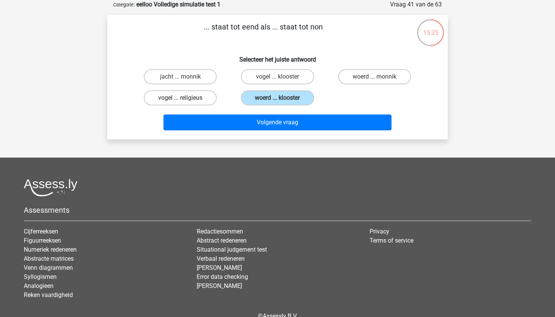
click at [186, 103] on label "vogel ... religieus" at bounding box center [180, 97] width 73 height 15
click at [185, 103] on input "vogel ... religieus" at bounding box center [182, 100] width 5 height 5
radio input "true"
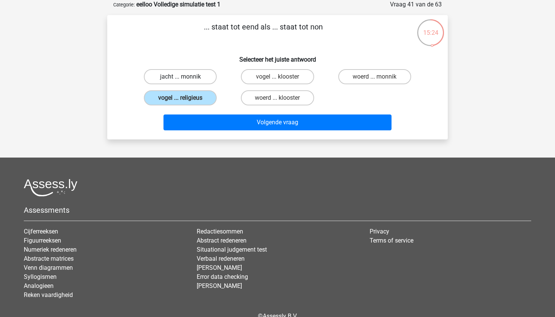
click at [189, 71] on label "jacht ... monnik" at bounding box center [180, 76] width 73 height 15
click at [185, 77] on input "jacht ... monnik" at bounding box center [182, 79] width 5 height 5
radio input "true"
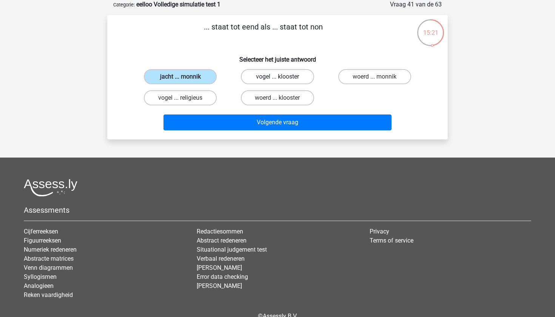
click at [277, 76] on label "vogel ... klooster" at bounding box center [277, 76] width 73 height 15
click at [277, 77] on input "vogel ... klooster" at bounding box center [279, 79] width 5 height 5
radio input "true"
click at [379, 78] on label "woerd ... monnik" at bounding box center [374, 76] width 73 height 15
click at [379, 78] on input "woerd ... monnik" at bounding box center [376, 79] width 5 height 5
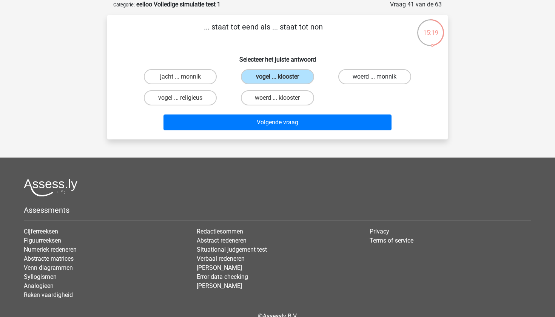
radio input "true"
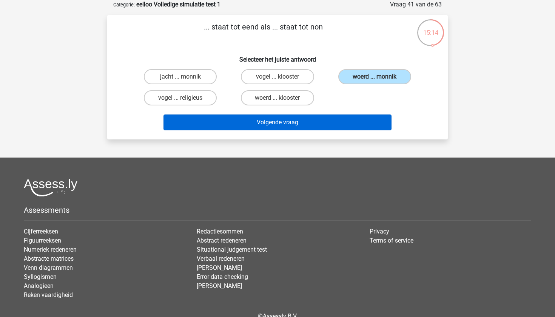
click at [318, 119] on button "Volgende vraag" at bounding box center [277, 122] width 228 height 16
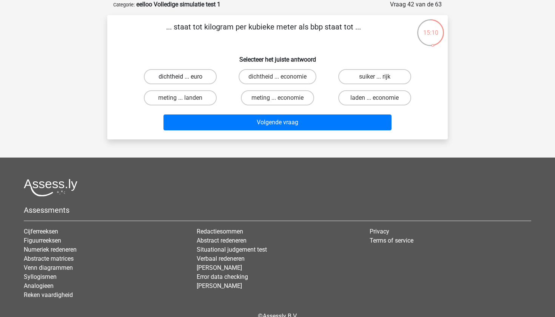
click at [187, 80] on label "dichtheid ... euro" at bounding box center [180, 76] width 73 height 15
click at [185, 80] on input "dichtheid ... euro" at bounding box center [182, 79] width 5 height 5
radio input "true"
click at [189, 95] on label "meting ... landen" at bounding box center [180, 97] width 73 height 15
click at [185, 98] on input "meting ... landen" at bounding box center [182, 100] width 5 height 5
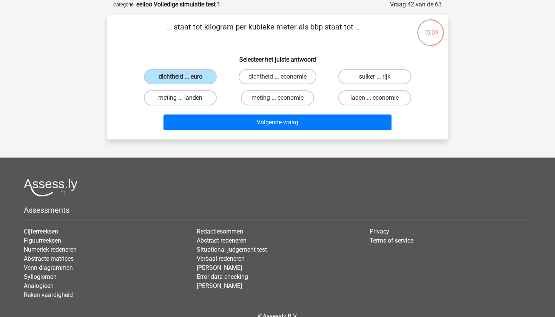
radio input "true"
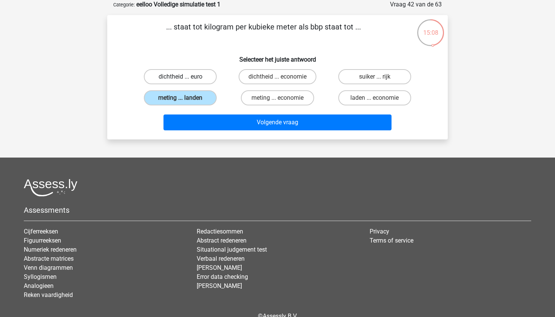
click at [211, 82] on label "dichtheid ... euro" at bounding box center [180, 76] width 73 height 15
click at [185, 82] on input "dichtheid ... euro" at bounding box center [182, 79] width 5 height 5
radio input "true"
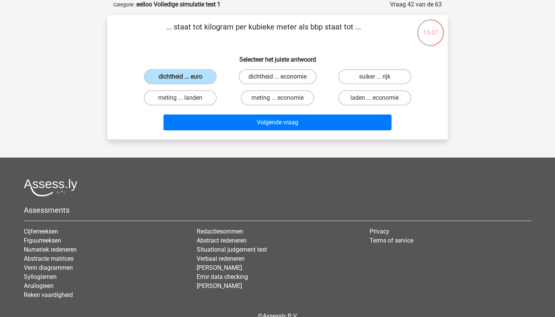
click at [277, 82] on label "dichtheid ... economie" at bounding box center [278, 76] width 78 height 15
click at [277, 82] on input "dichtheid ... economie" at bounding box center [279, 79] width 5 height 5
radio input "true"
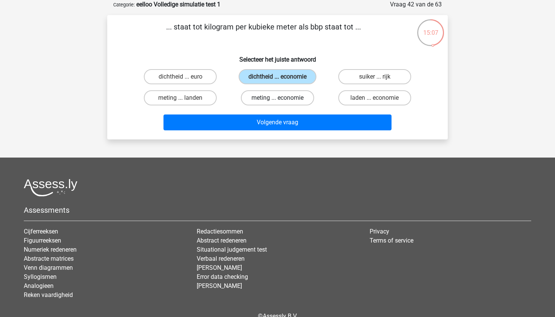
click at [277, 97] on label "meting ... economie" at bounding box center [277, 97] width 73 height 15
click at [277, 98] on input "meting ... economie" at bounding box center [279, 100] width 5 height 5
radio input "true"
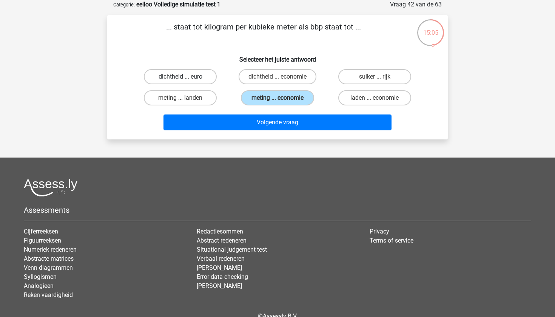
click at [196, 77] on label "dichtheid ... euro" at bounding box center [180, 76] width 73 height 15
click at [185, 77] on input "dichtheid ... euro" at bounding box center [182, 79] width 5 height 5
radio input "true"
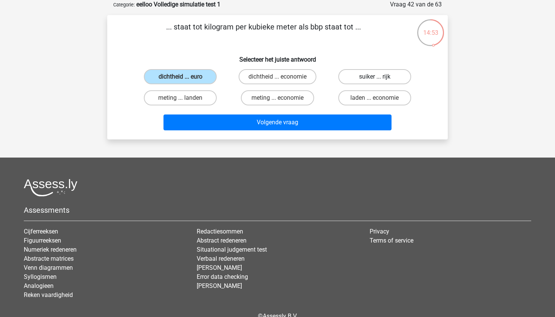
click at [379, 78] on label "suiker ... rijk" at bounding box center [374, 76] width 73 height 15
click at [379, 78] on input "suiker ... rijk" at bounding box center [376, 79] width 5 height 5
radio input "true"
click at [368, 100] on label "laden ... economie" at bounding box center [374, 97] width 73 height 15
click at [374, 100] on input "laden ... economie" at bounding box center [376, 100] width 5 height 5
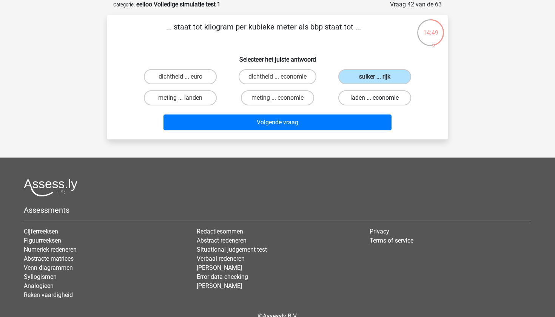
radio input "true"
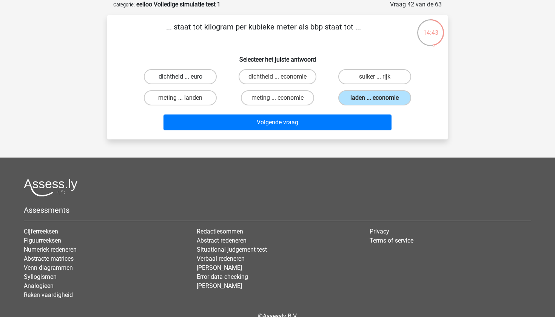
click at [186, 75] on label "dichtheid ... euro" at bounding box center [180, 76] width 73 height 15
click at [185, 77] on input "dichtheid ... euro" at bounding box center [182, 79] width 5 height 5
radio input "true"
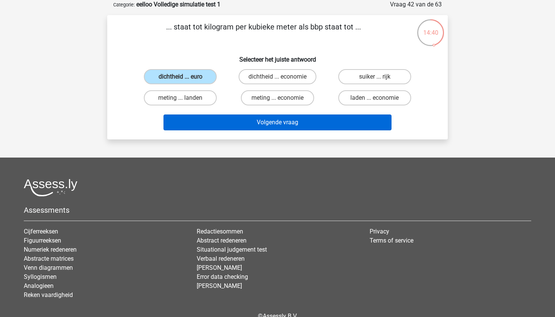
click at [246, 123] on button "Volgende vraag" at bounding box center [277, 122] width 228 height 16
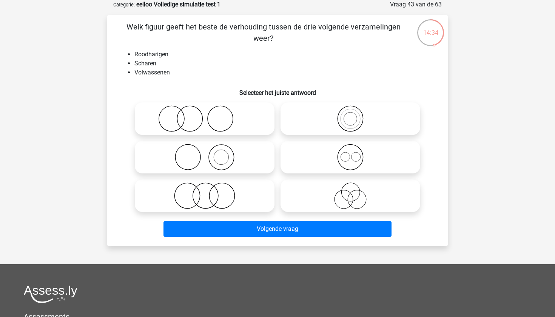
click at [232, 112] on icon at bounding box center [205, 118] width 134 height 26
click at [209, 112] on input "radio" at bounding box center [207, 112] width 5 height 5
radio input "true"
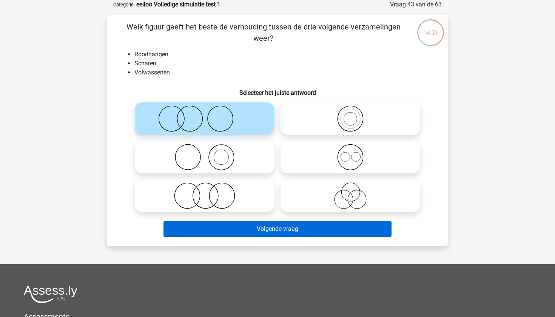
click at [246, 233] on button "Volgende vraag" at bounding box center [277, 229] width 228 height 16
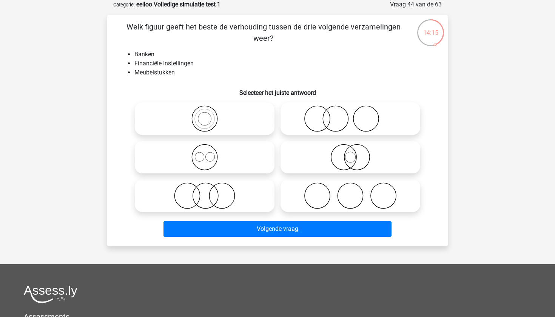
click at [204, 153] on icon at bounding box center [205, 157] width 134 height 26
click at [205, 153] on input "radio" at bounding box center [207, 150] width 5 height 5
radio input "true"
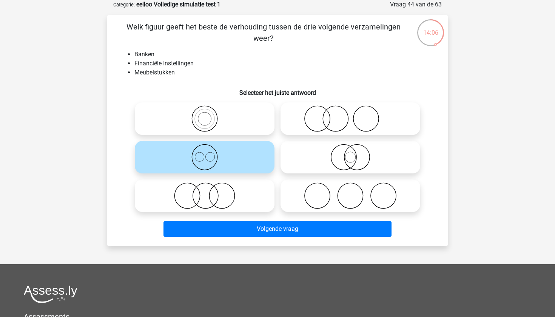
click at [369, 154] on circle at bounding box center [356, 157] width 25 height 25
click at [355, 153] on input "radio" at bounding box center [352, 150] width 5 height 5
radio input "true"
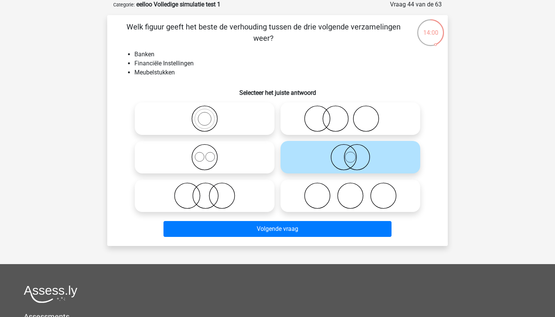
click at [336, 199] on icon at bounding box center [350, 195] width 134 height 26
click at [350, 192] on input "radio" at bounding box center [352, 189] width 5 height 5
radio input "true"
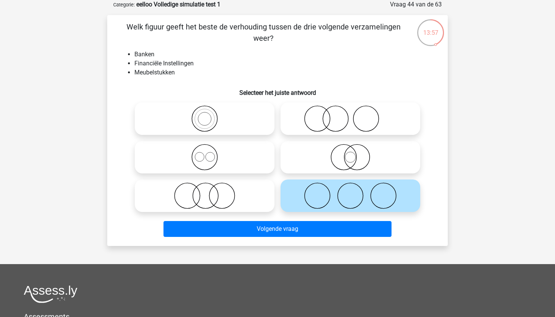
click at [325, 124] on icon at bounding box center [350, 118] width 134 height 26
click at [350, 115] on input "radio" at bounding box center [352, 112] width 5 height 5
radio input "true"
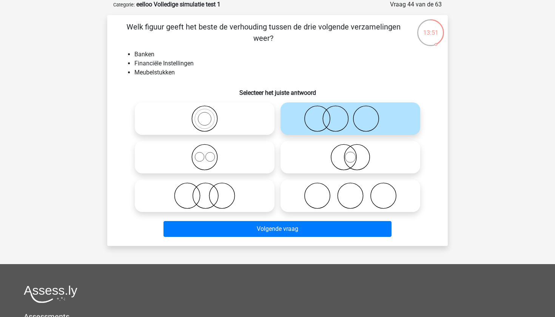
click at [202, 113] on icon at bounding box center [205, 118] width 134 height 26
click at [205, 113] on input "radio" at bounding box center [207, 112] width 5 height 5
radio input "true"
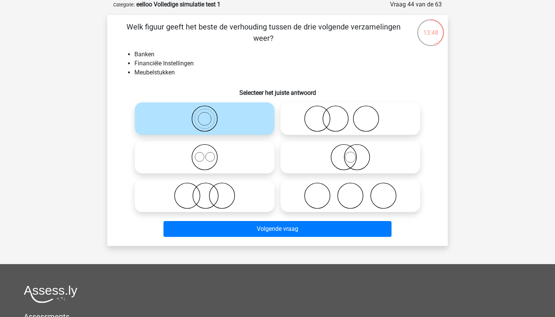
click at [200, 163] on icon at bounding box center [205, 157] width 134 height 26
click at [205, 153] on input "radio" at bounding box center [207, 150] width 5 height 5
radio input "true"
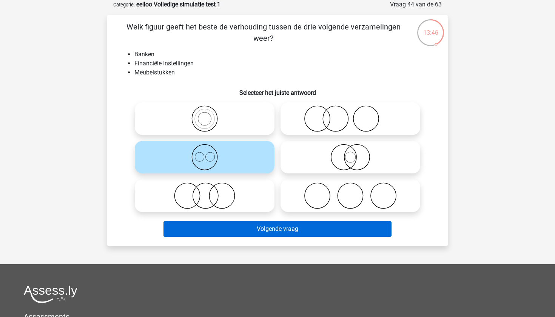
click at [244, 231] on button "Volgende vraag" at bounding box center [277, 229] width 228 height 16
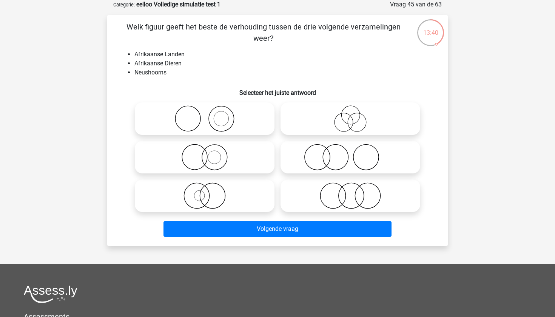
click at [213, 115] on icon at bounding box center [205, 118] width 134 height 26
click at [209, 115] on input "radio" at bounding box center [207, 112] width 5 height 5
radio input "true"
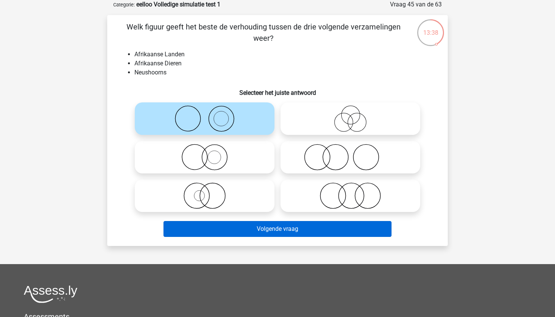
click at [238, 232] on button "Volgende vraag" at bounding box center [277, 229] width 228 height 16
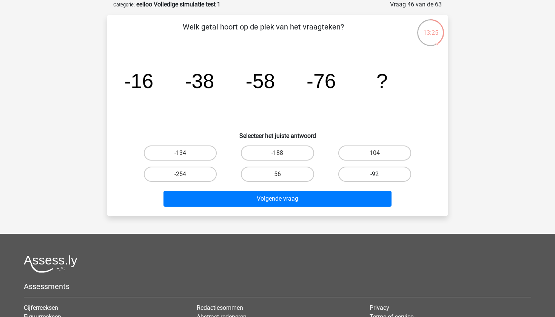
click at [360, 171] on label "-92" at bounding box center [374, 173] width 73 height 15
click at [374, 174] on input "-92" at bounding box center [376, 176] width 5 height 5
radio input "true"
click at [323, 212] on div "Welk getal hoort op de plek van het vraagteken? image/svg+xml -16 -38 -58 -76 ?…" at bounding box center [277, 115] width 340 height 200
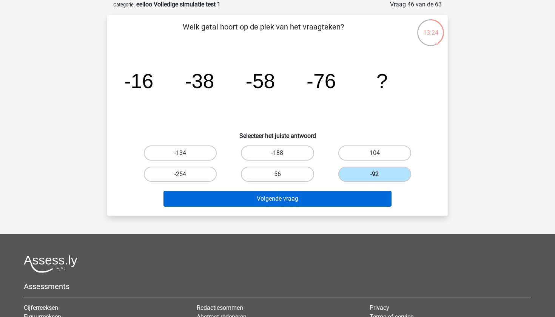
click at [336, 194] on button "Volgende vraag" at bounding box center [277, 199] width 228 height 16
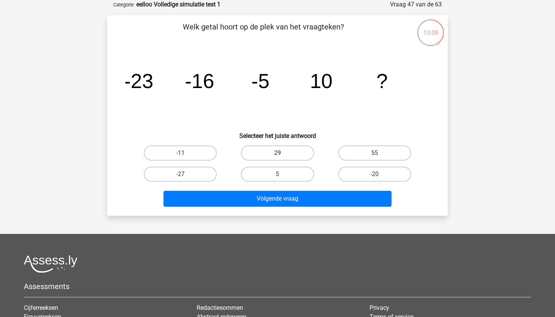
click at [285, 148] on label "29" at bounding box center [277, 152] width 73 height 15
click at [282, 153] on input "29" at bounding box center [279, 155] width 5 height 5
radio input "true"
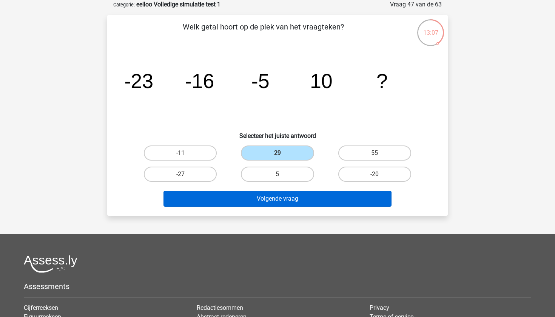
click at [277, 196] on button "Volgende vraag" at bounding box center [277, 199] width 228 height 16
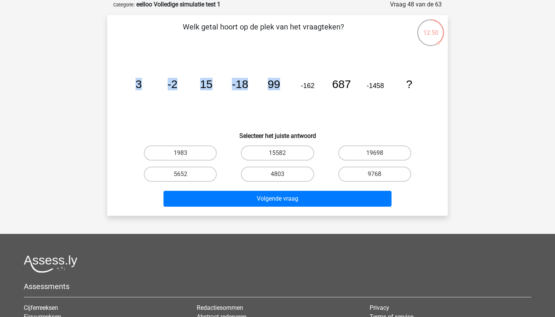
drag, startPoint x: 264, startPoint y: 85, endPoint x: 277, endPoint y: 82, distance: 13.0
click at [277, 82] on icon "image/svg+xml 3 -2 15 -18 99 -162 687 -1458 ?" at bounding box center [277, 88] width 304 height 76
click at [284, 83] on icon "image/svg+xml 3 -2 15 -18 99 -162 687 -1458 ?" at bounding box center [277, 88] width 304 height 76
click at [289, 174] on label "4803" at bounding box center [277, 173] width 73 height 15
click at [282, 174] on input "4803" at bounding box center [279, 176] width 5 height 5
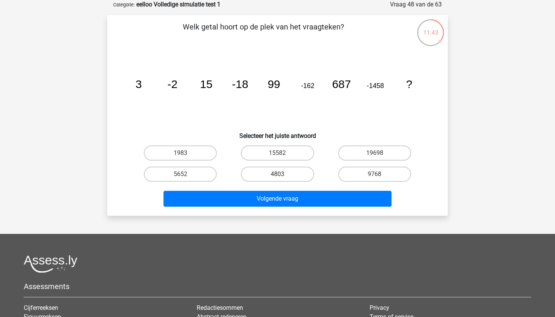
radio input "true"
click at [186, 173] on label "5652" at bounding box center [180, 173] width 73 height 15
click at [185, 174] on input "5652" at bounding box center [182, 176] width 5 height 5
radio input "true"
click at [217, 208] on div "Volgende vraag" at bounding box center [277, 200] width 291 height 19
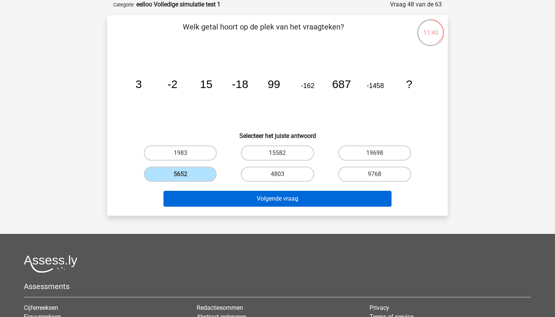
click at [228, 199] on button "Volgende vraag" at bounding box center [277, 199] width 228 height 16
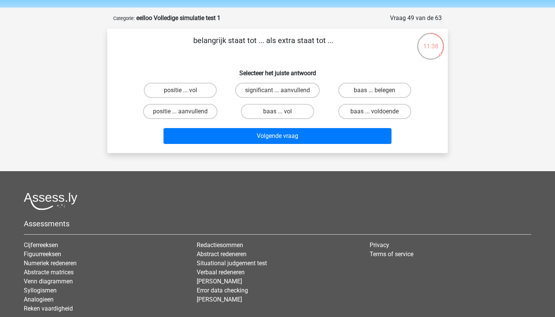
scroll to position [25, 0]
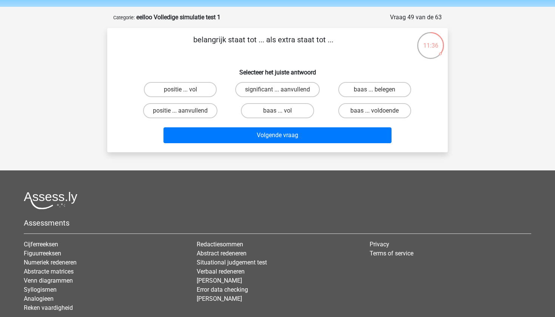
click at [254, 82] on div "significant ... aanvullend" at bounding box center [277, 89] width 97 height 21
click at [265, 93] on label "significant ... aanvullend" at bounding box center [277, 89] width 85 height 15
click at [277, 93] on input "significant ... aanvullend" at bounding box center [279, 91] width 5 height 5
radio input "true"
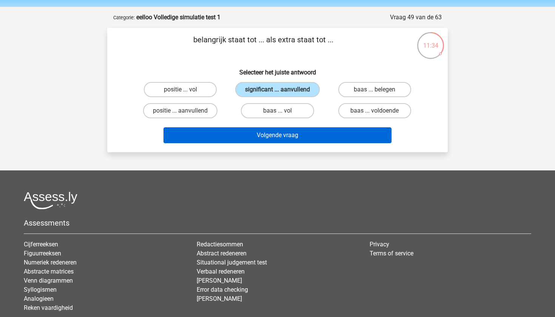
click at [307, 141] on button "Volgende vraag" at bounding box center [277, 135] width 228 height 16
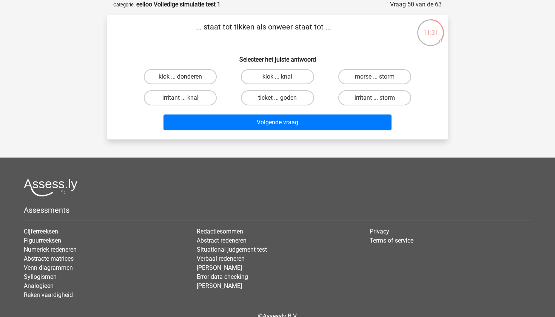
click at [191, 81] on label "klok ... donderen" at bounding box center [180, 76] width 73 height 15
click at [185, 81] on input "klok ... donderen" at bounding box center [182, 79] width 5 height 5
radio input "true"
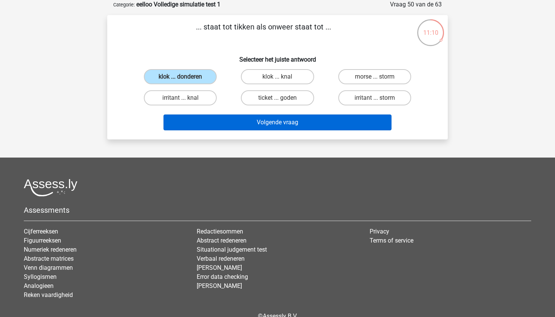
click at [290, 124] on button "Volgende vraag" at bounding box center [277, 122] width 228 height 16
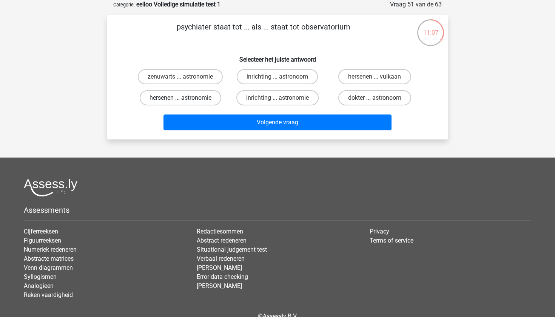
click at [200, 95] on label "hersenen ... astronomie" at bounding box center [181, 97] width 82 height 15
click at [185, 98] on input "hersenen ... astronomie" at bounding box center [182, 100] width 5 height 5
radio input "true"
click at [194, 78] on label "zenuwarts ... astronomie" at bounding box center [180, 76] width 85 height 15
click at [185, 78] on input "zenuwarts ... astronomie" at bounding box center [182, 79] width 5 height 5
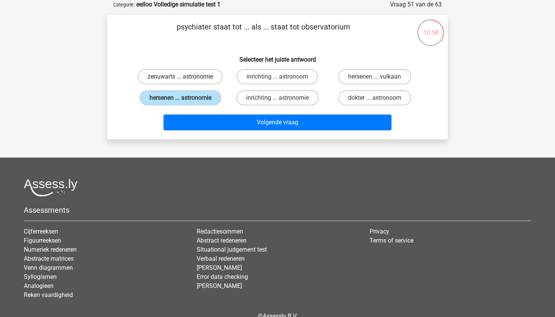
radio input "true"
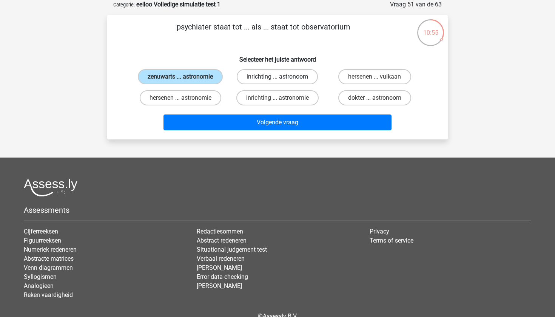
click at [261, 74] on label "inrichting ... astronoom" at bounding box center [277, 76] width 81 height 15
click at [277, 77] on input "inrichting ... astronoom" at bounding box center [279, 79] width 5 height 5
radio input "true"
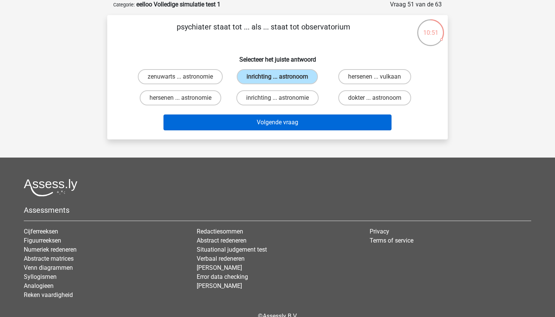
click at [278, 125] on button "Volgende vraag" at bounding box center [277, 122] width 228 height 16
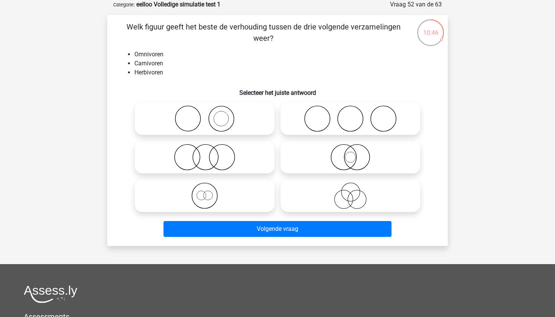
click at [350, 112] on input "radio" at bounding box center [352, 112] width 5 height 5
radio input "true"
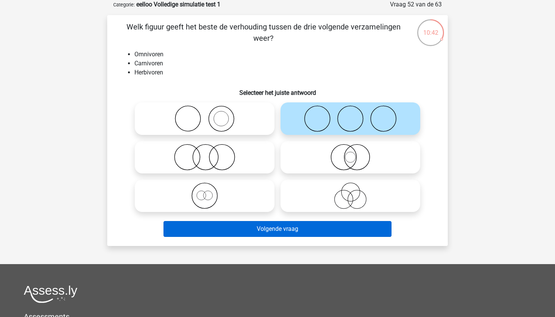
click at [330, 233] on button "Volgende vraag" at bounding box center [277, 229] width 228 height 16
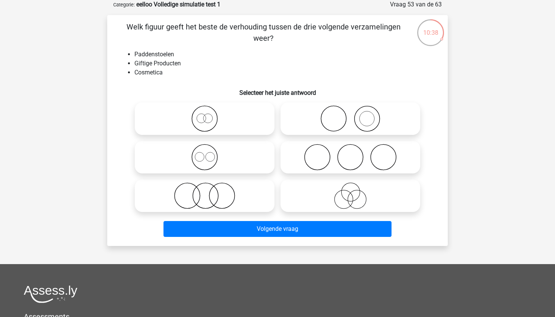
click at [236, 157] on icon at bounding box center [205, 157] width 134 height 26
click at [209, 153] on input "radio" at bounding box center [207, 150] width 5 height 5
radio input "true"
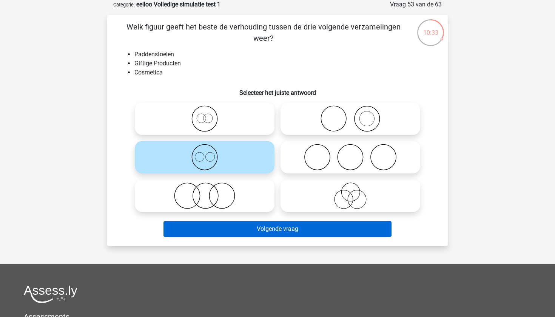
click at [261, 229] on button "Volgende vraag" at bounding box center [277, 229] width 228 height 16
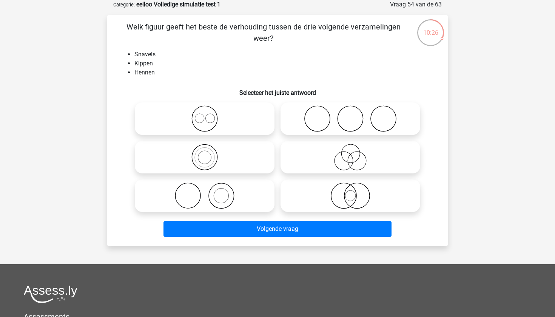
click at [199, 185] on icon at bounding box center [205, 195] width 134 height 26
click at [205, 187] on input "radio" at bounding box center [207, 189] width 5 height 5
radio input "true"
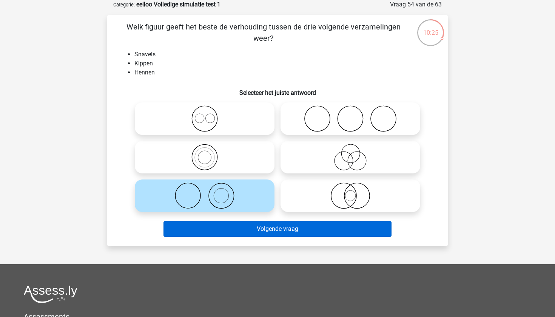
click at [250, 233] on button "Volgende vraag" at bounding box center [277, 229] width 228 height 16
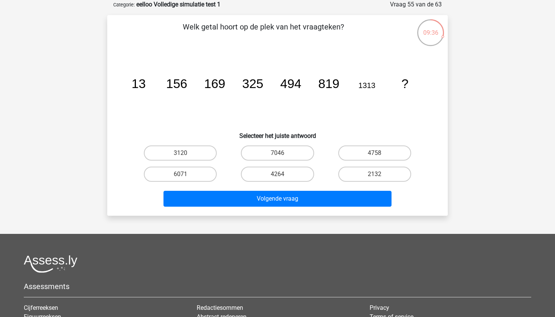
click at [378, 176] on input "2132" at bounding box center [376, 176] width 5 height 5
radio input "true"
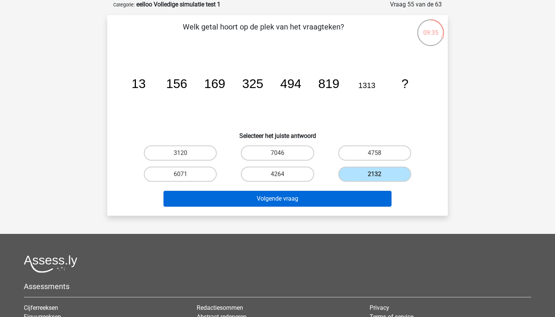
click at [326, 202] on button "Volgende vraag" at bounding box center [277, 199] width 228 height 16
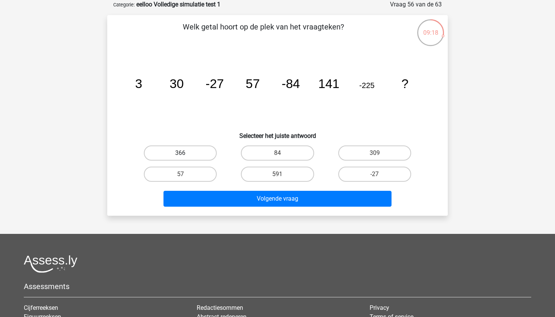
click at [166, 149] on label "366" at bounding box center [180, 152] width 73 height 15
click at [180, 153] on input "366" at bounding box center [182, 155] width 5 height 5
radio input "true"
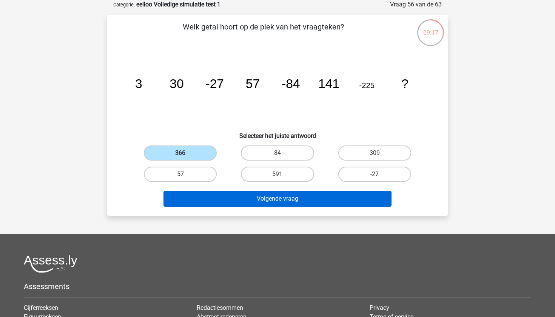
click at [211, 204] on button "Volgende vraag" at bounding box center [277, 199] width 228 height 16
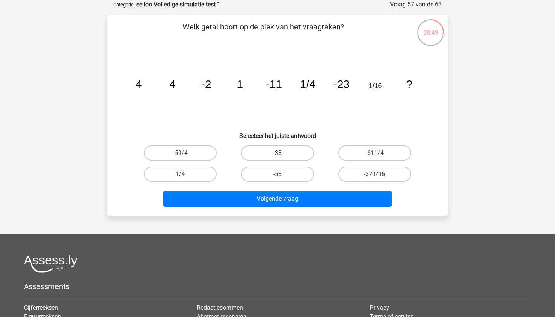
click at [286, 153] on label "-38" at bounding box center [277, 152] width 73 height 15
click at [282, 153] on input "-38" at bounding box center [279, 155] width 5 height 5
radio input "true"
click at [283, 166] on label "-53" at bounding box center [277, 173] width 73 height 15
click at [282, 174] on input "-53" at bounding box center [279, 176] width 5 height 5
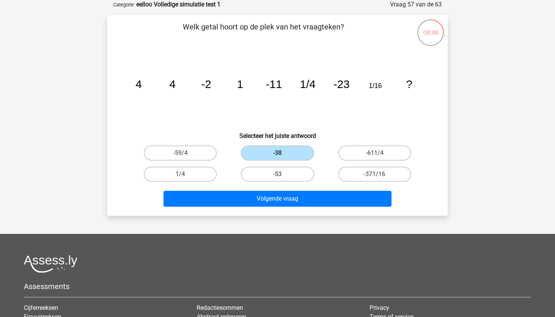
radio input "true"
click at [293, 154] on label "-38" at bounding box center [277, 152] width 73 height 15
click at [282, 154] on input "-38" at bounding box center [279, 155] width 5 height 5
radio input "true"
click at [270, 175] on label "-53" at bounding box center [277, 173] width 73 height 15
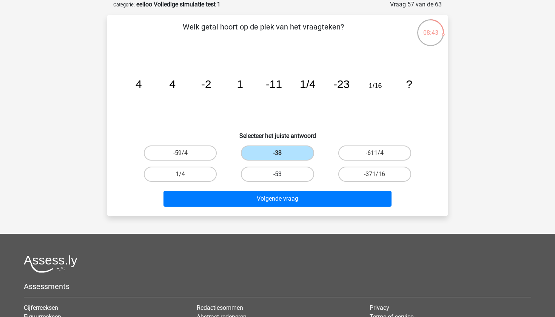
click at [277, 175] on input "-53" at bounding box center [279, 176] width 5 height 5
radio input "true"
click at [297, 153] on label "-38" at bounding box center [277, 152] width 73 height 15
click at [282, 153] on input "-38" at bounding box center [279, 155] width 5 height 5
radio input "true"
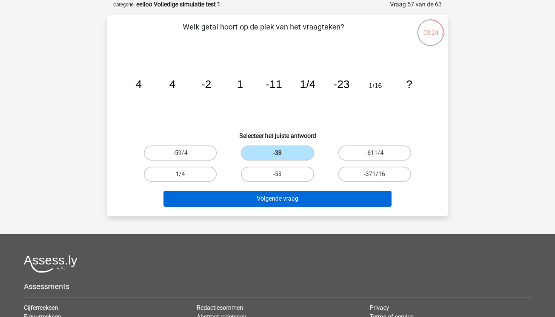
click at [308, 197] on button "Volgende vraag" at bounding box center [277, 199] width 228 height 16
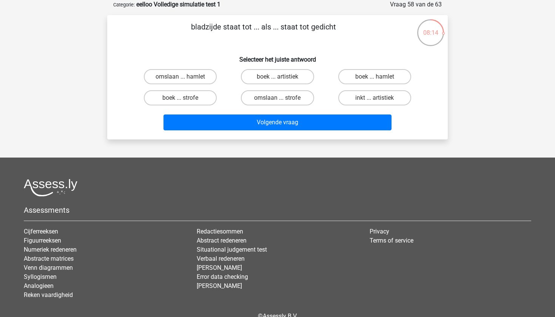
click at [183, 99] on input "boek ... strofe" at bounding box center [182, 100] width 5 height 5
radio input "true"
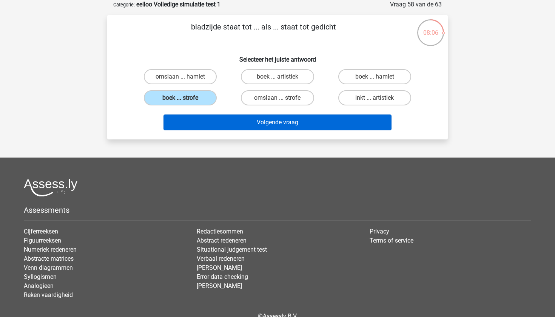
click at [280, 124] on button "Volgende vraag" at bounding box center [277, 122] width 228 height 16
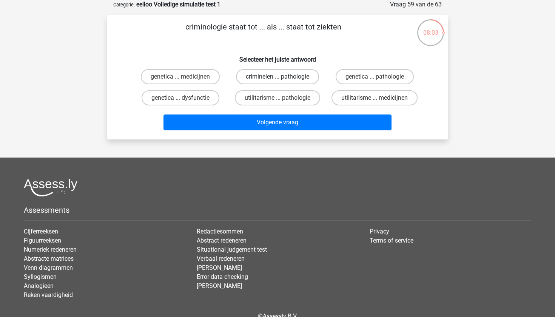
click at [267, 79] on label "criminelen ... pathologie" at bounding box center [277, 76] width 83 height 15
click at [277, 79] on input "criminelen ... pathologie" at bounding box center [279, 79] width 5 height 5
radio input "true"
click at [276, 103] on label "utilitarisme ... pathologie" at bounding box center [277, 97] width 85 height 15
click at [277, 103] on input "utilitarisme ... pathologie" at bounding box center [279, 100] width 5 height 5
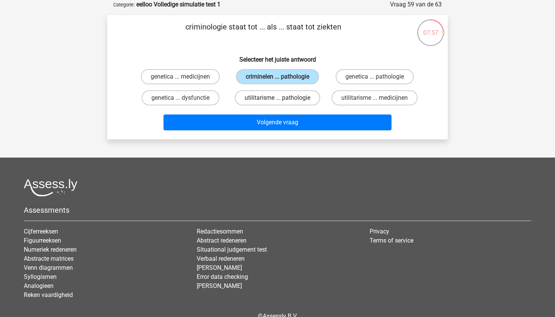
radio input "true"
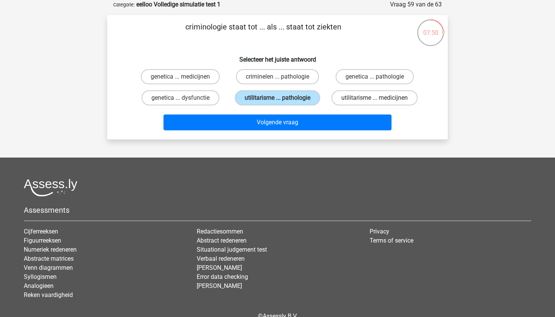
click at [379, 100] on label "utilitarisme ... medicijnen" at bounding box center [374, 97] width 86 height 15
click at [379, 100] on input "utilitarisme ... medicijnen" at bounding box center [376, 100] width 5 height 5
radio input "true"
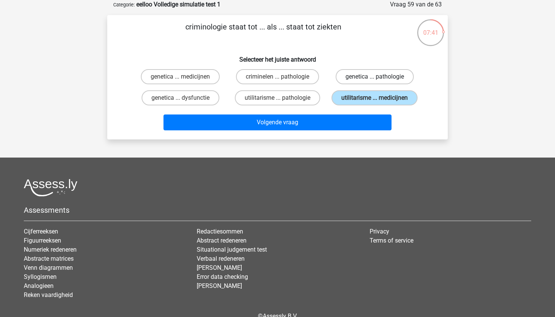
click at [368, 77] on label "genetica ... pathologie" at bounding box center [375, 76] width 78 height 15
click at [374, 77] on input "genetica ... pathologie" at bounding box center [376, 79] width 5 height 5
radio input "true"
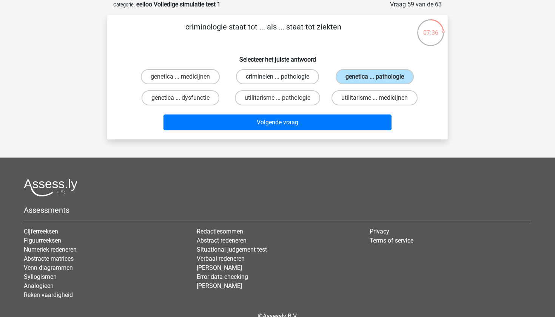
click at [285, 80] on label "criminelen ... pathologie" at bounding box center [277, 76] width 83 height 15
click at [282, 80] on input "criminelen ... pathologie" at bounding box center [279, 79] width 5 height 5
radio input "true"
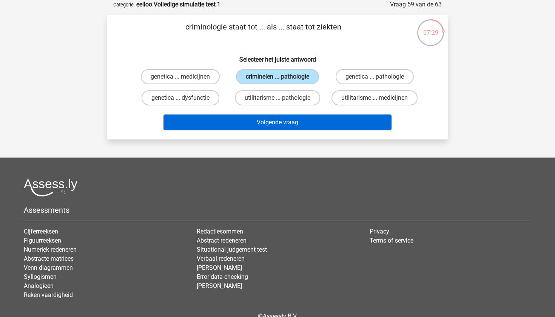
click at [294, 130] on button "Volgende vraag" at bounding box center [277, 122] width 228 height 16
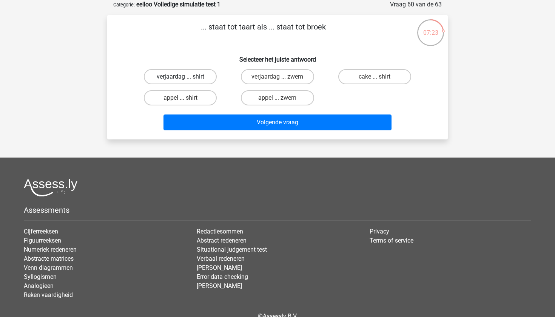
click at [189, 80] on label "verjaardag ... shirt" at bounding box center [180, 76] width 73 height 15
click at [185, 80] on input "verjaardag ... shirt" at bounding box center [182, 79] width 5 height 5
radio input "true"
click at [287, 75] on label "verjaardag ... zwem" at bounding box center [277, 76] width 73 height 15
click at [282, 77] on input "verjaardag ... zwem" at bounding box center [279, 79] width 5 height 5
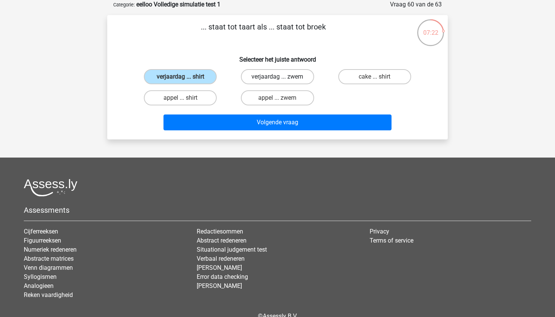
radio input "true"
click at [279, 98] on input "appel ... zwem" at bounding box center [279, 100] width 5 height 5
radio input "true"
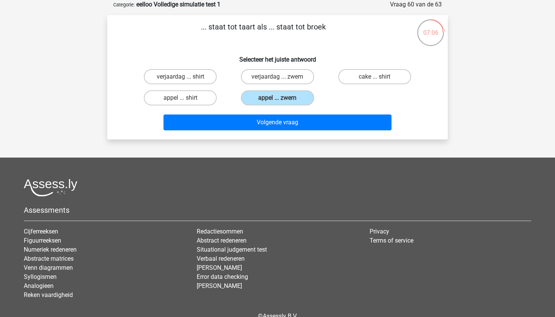
click at [378, 77] on input "cake ... shirt" at bounding box center [376, 79] width 5 height 5
radio input "true"
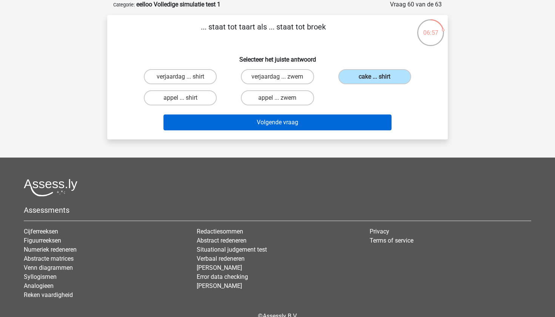
click at [279, 124] on button "Volgende vraag" at bounding box center [277, 122] width 228 height 16
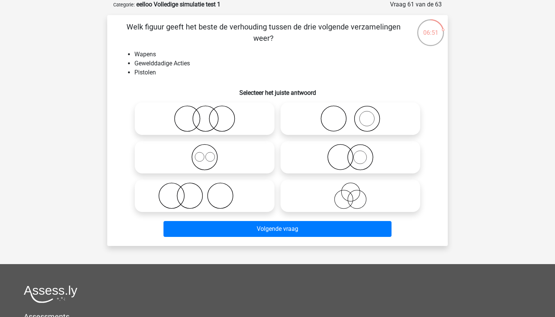
click at [381, 108] on icon at bounding box center [350, 118] width 134 height 26
click at [355, 110] on input "radio" at bounding box center [352, 112] width 5 height 5
radio input "true"
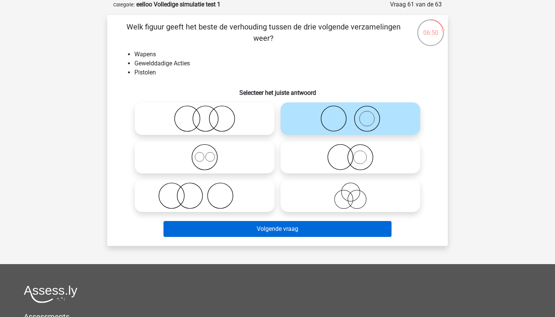
click at [294, 236] on button "Volgende vraag" at bounding box center [277, 229] width 228 height 16
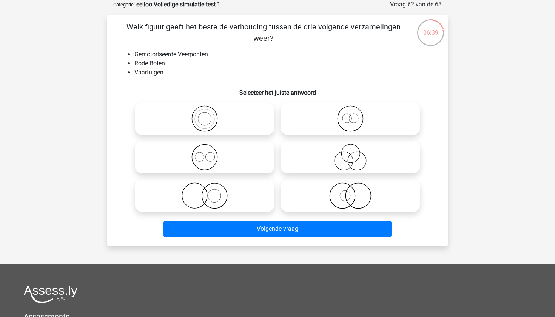
click at [203, 125] on icon at bounding box center [205, 118] width 134 height 26
click at [205, 115] on input "radio" at bounding box center [207, 112] width 5 height 5
radio input "true"
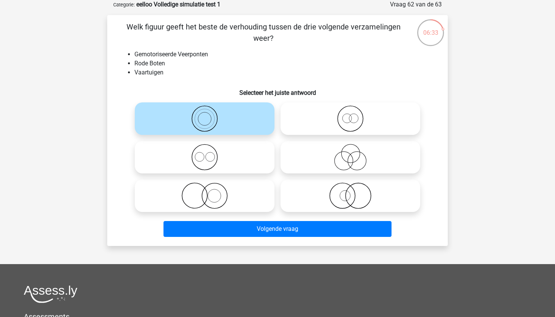
click at [340, 124] on icon at bounding box center [350, 118] width 134 height 26
click at [350, 115] on input "radio" at bounding box center [352, 112] width 5 height 5
radio input "true"
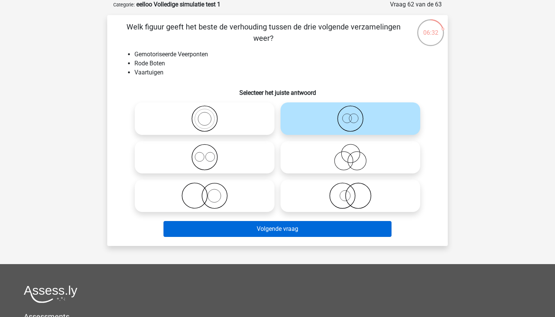
click at [289, 226] on button "Volgende vraag" at bounding box center [277, 229] width 228 height 16
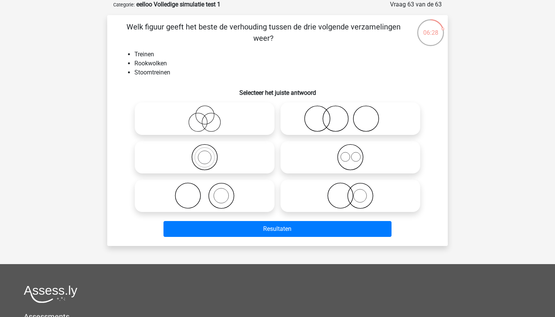
click at [224, 191] on icon at bounding box center [205, 195] width 134 height 26
click at [209, 191] on input "radio" at bounding box center [207, 189] width 5 height 5
radio input "true"
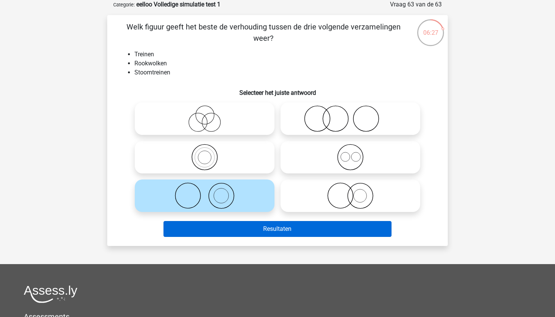
click at [239, 236] on button "Resultaten" at bounding box center [277, 229] width 228 height 16
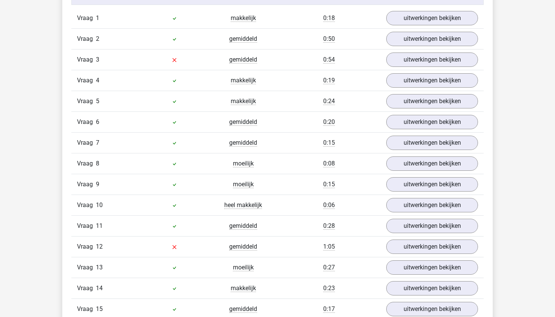
scroll to position [849, 0]
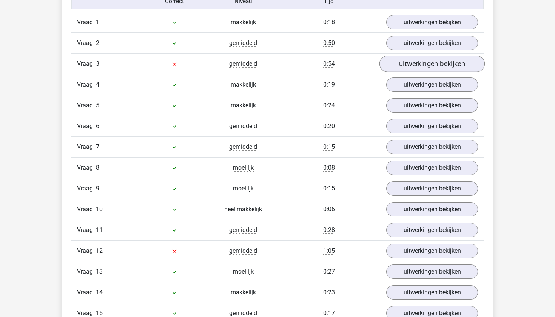
click at [424, 67] on link "uitwerkingen bekijken" at bounding box center [431, 64] width 105 height 17
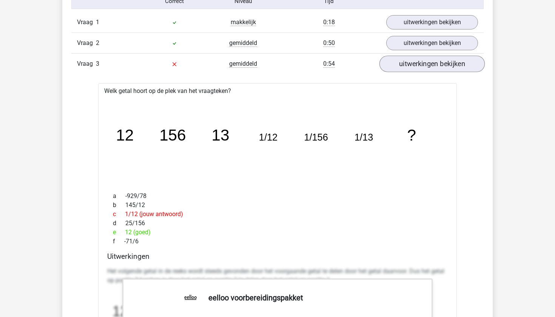
click at [431, 66] on link "uitwerkingen bekijken" at bounding box center [431, 64] width 105 height 17
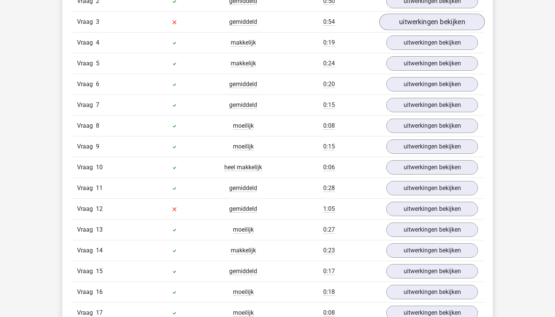
scroll to position [892, 0]
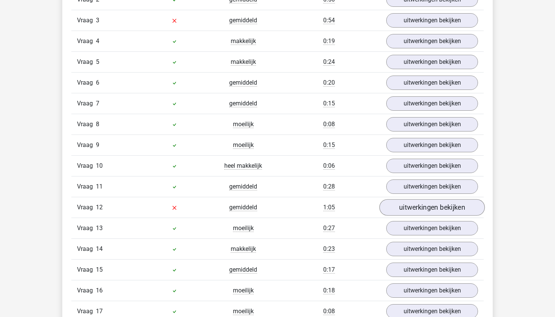
click at [415, 205] on link "uitwerkingen bekijken" at bounding box center [431, 207] width 105 height 17
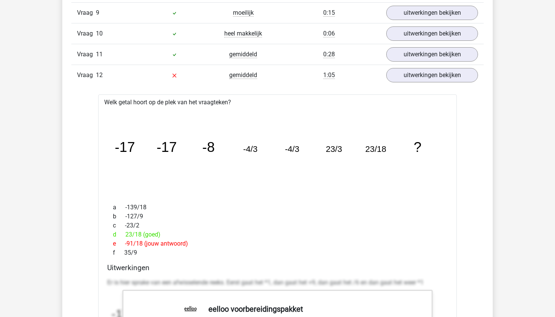
scroll to position [1022, 0]
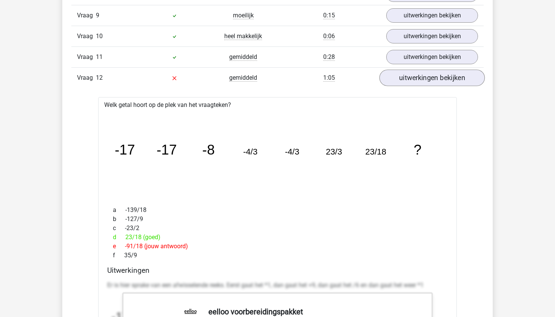
click at [419, 80] on link "uitwerkingen bekijken" at bounding box center [431, 78] width 105 height 17
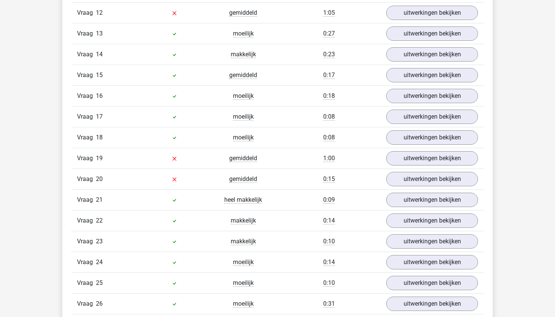
scroll to position [1101, 0]
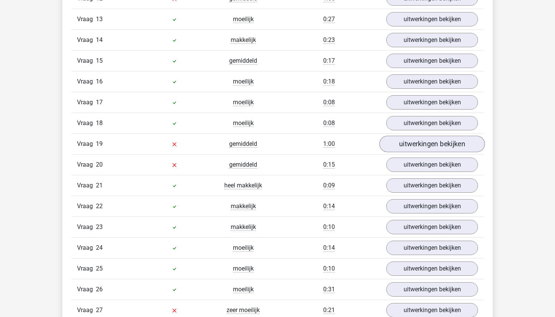
click at [408, 144] on link "uitwerkingen bekijken" at bounding box center [431, 144] width 105 height 17
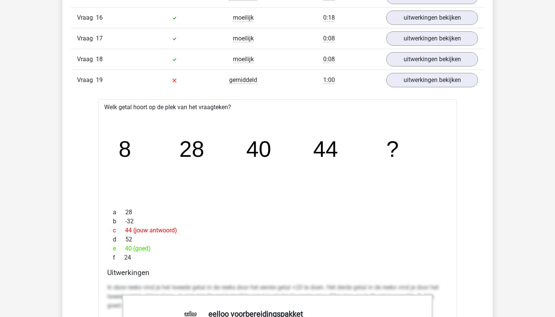
scroll to position [1166, 0]
click at [447, 88] on div "Vraag 19 gemiddeld 1:00 uitwerkingen bekijken" at bounding box center [277, 79] width 412 height 21
click at [443, 84] on link "uitwerkingen bekijken" at bounding box center [431, 79] width 105 height 17
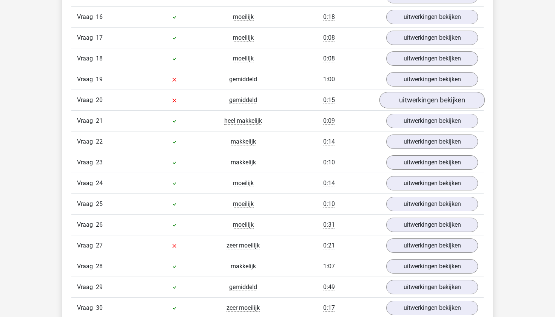
click at [416, 106] on link "uitwerkingen bekijken" at bounding box center [431, 100] width 105 height 17
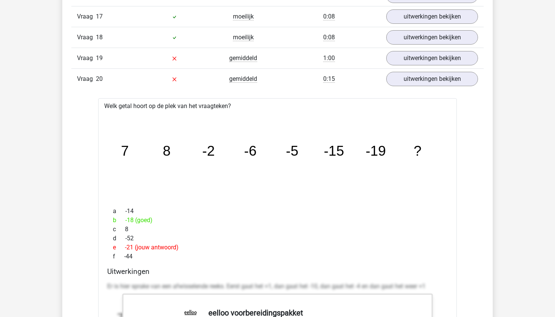
scroll to position [1192, 0]
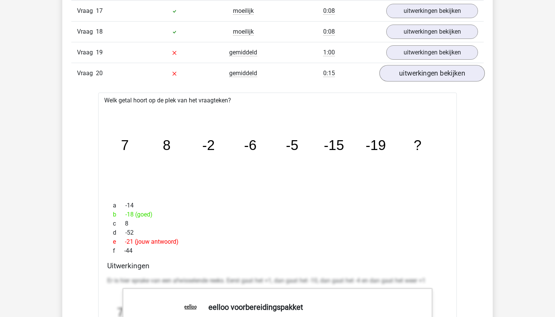
click at [431, 81] on link "uitwerkingen bekijken" at bounding box center [431, 73] width 105 height 17
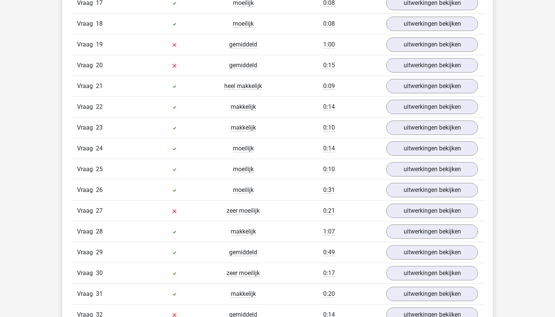
scroll to position [1203, 0]
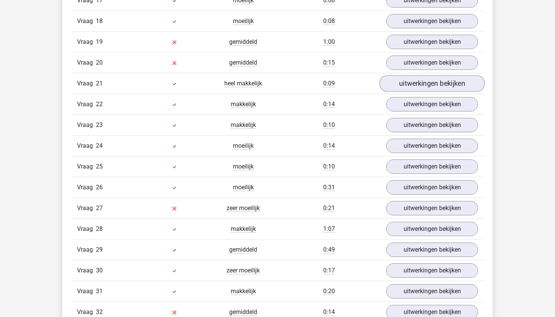
click at [405, 82] on link "uitwerkingen bekijken" at bounding box center [431, 83] width 105 height 17
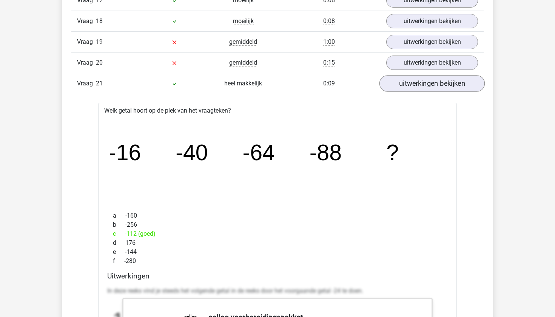
click at [405, 82] on link "uitwerkingen bekijken" at bounding box center [431, 83] width 105 height 17
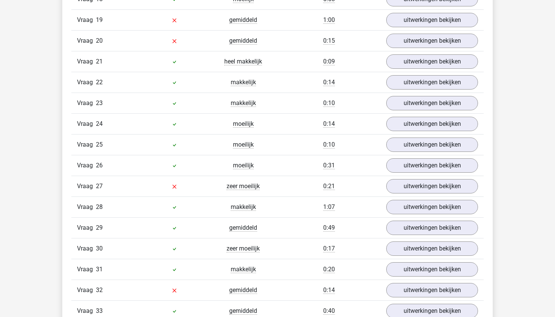
scroll to position [1233, 0]
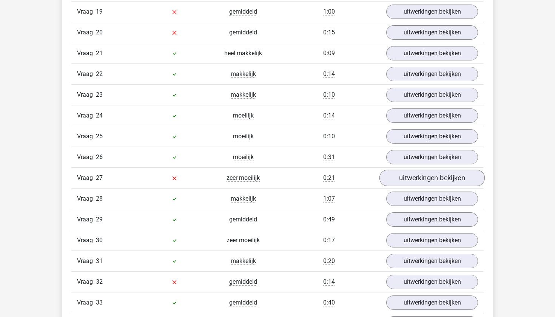
click at [412, 179] on link "uitwerkingen bekijken" at bounding box center [431, 178] width 105 height 17
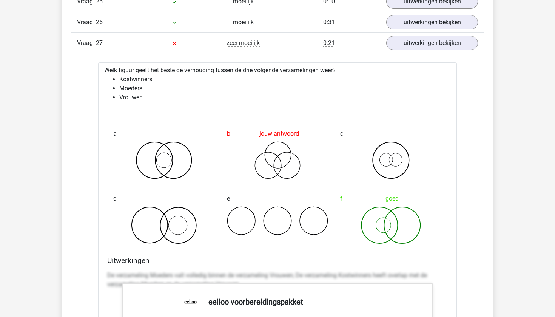
scroll to position [1369, 0]
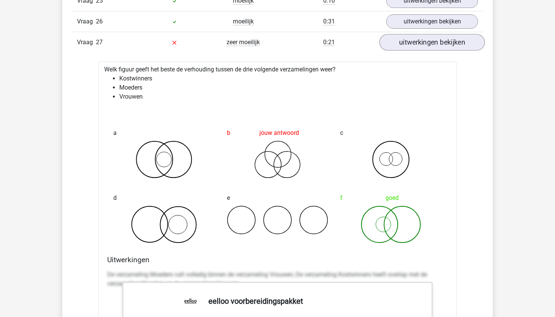
click at [424, 44] on link "uitwerkingen bekijken" at bounding box center [431, 42] width 105 height 17
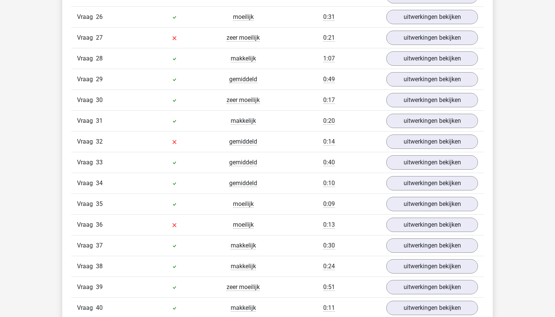
scroll to position [1376, 0]
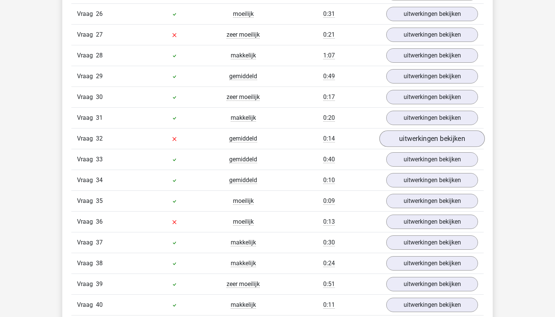
click at [417, 140] on link "uitwerkingen bekijken" at bounding box center [431, 139] width 105 height 17
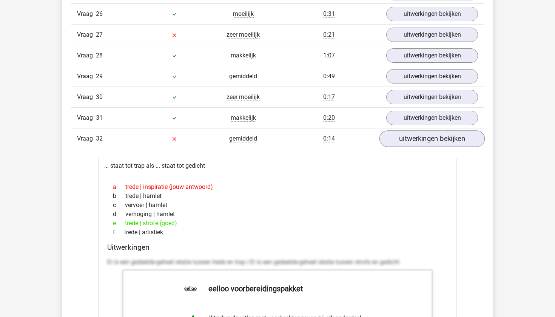
click at [417, 140] on link "uitwerkingen bekijken" at bounding box center [431, 139] width 105 height 17
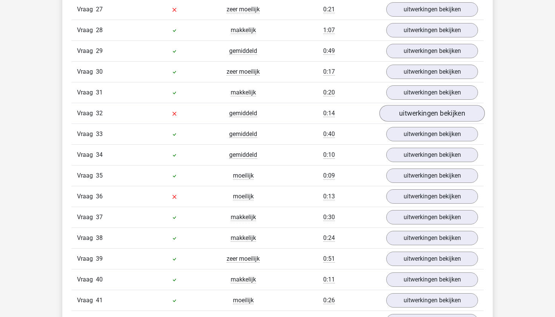
scroll to position [1410, 0]
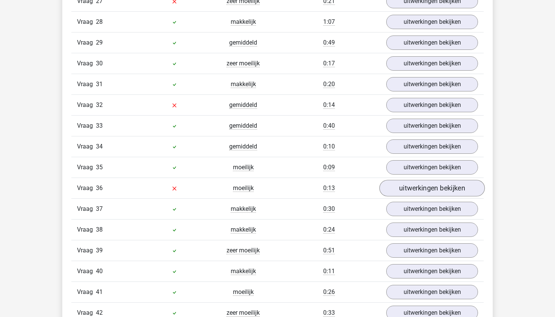
click at [422, 189] on link "uitwerkingen bekijken" at bounding box center [431, 188] width 105 height 17
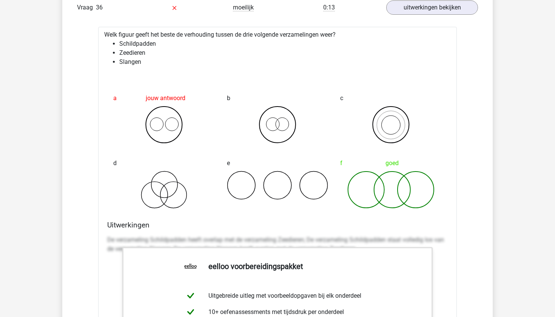
scroll to position [1587, 0]
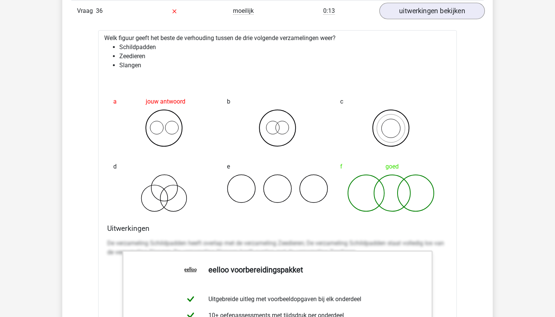
click at [448, 15] on link "uitwerkingen bekijken" at bounding box center [431, 11] width 105 height 17
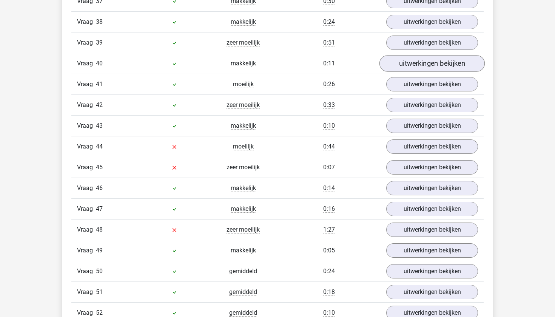
scroll to position [1630, 0]
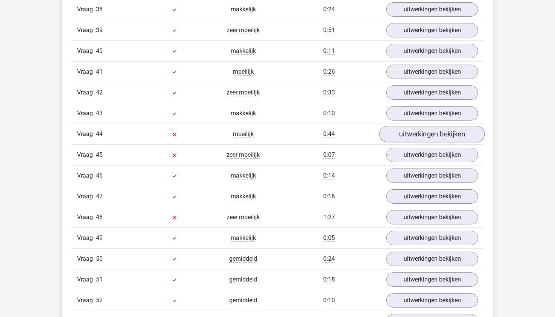
click at [411, 130] on link "uitwerkingen bekijken" at bounding box center [431, 134] width 105 height 17
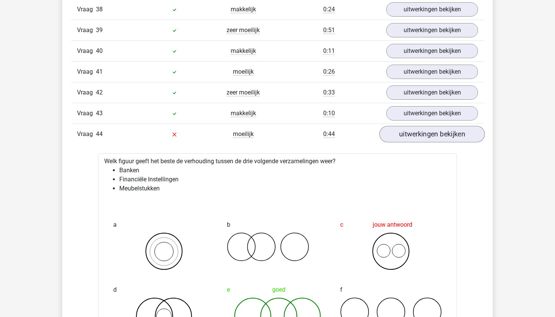
click at [410, 132] on link "uitwerkingen bekijken" at bounding box center [431, 134] width 105 height 17
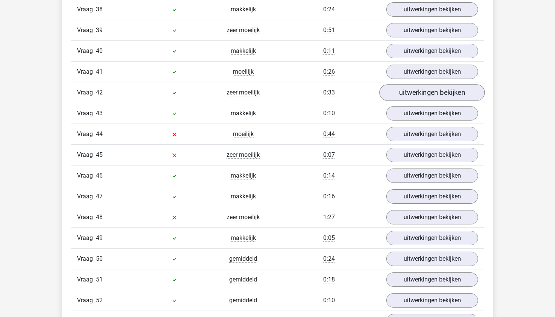
click at [415, 87] on link "uitwerkingen bekijken" at bounding box center [431, 93] width 105 height 17
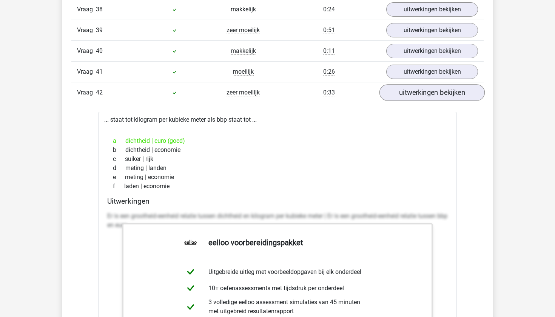
click at [415, 89] on link "uitwerkingen bekijken" at bounding box center [431, 93] width 105 height 17
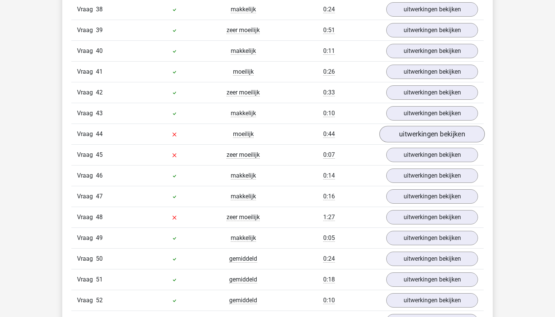
click at [411, 134] on link "uitwerkingen bekijken" at bounding box center [431, 134] width 105 height 17
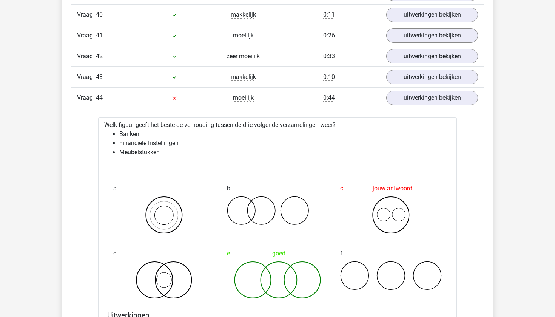
scroll to position [1670, 0]
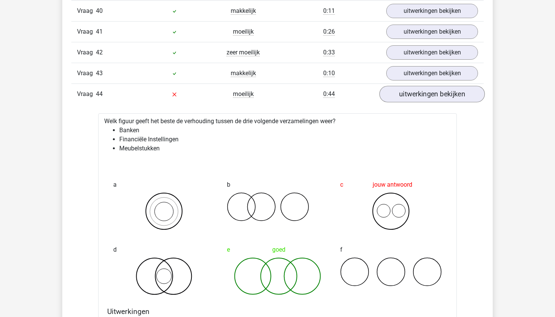
click at [409, 96] on link "uitwerkingen bekijken" at bounding box center [431, 94] width 105 height 17
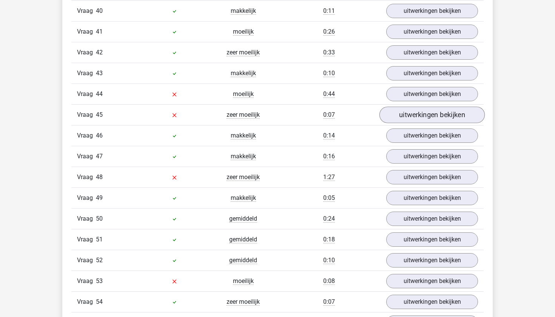
click at [417, 114] on link "uitwerkingen bekijken" at bounding box center [431, 115] width 105 height 17
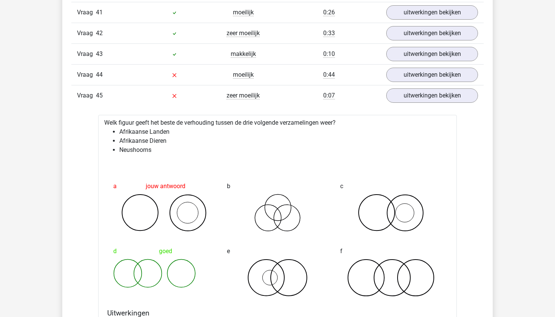
scroll to position [1691, 0]
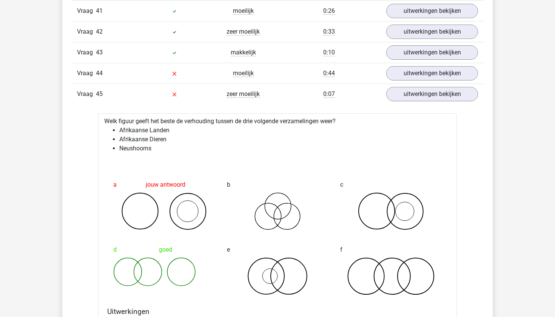
click at [402, 105] on div "Vraag 1 makkelijk 0:18 uitwerkingen bekijken Welk getal hoort op de plek van he…" at bounding box center [277, 66] width 401 height 1792
click at [413, 97] on link "uitwerkingen bekijken" at bounding box center [431, 94] width 105 height 17
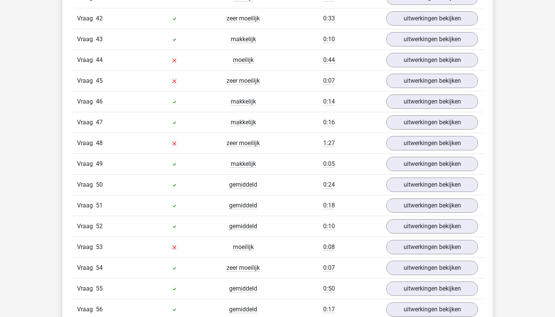
scroll to position [1706, 0]
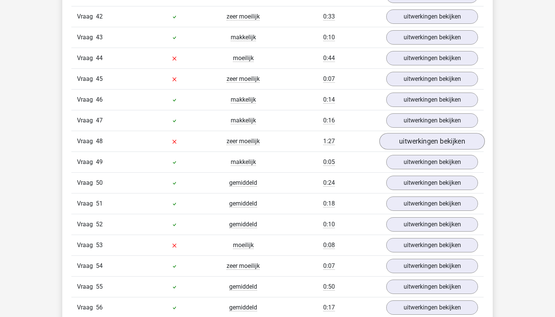
click at [390, 145] on link "uitwerkingen bekijken" at bounding box center [431, 141] width 105 height 17
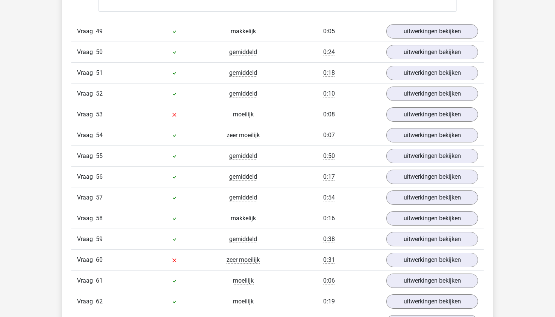
scroll to position [2295, 0]
click at [414, 136] on link "uitwerkingen bekijken" at bounding box center [431, 136] width 105 height 17
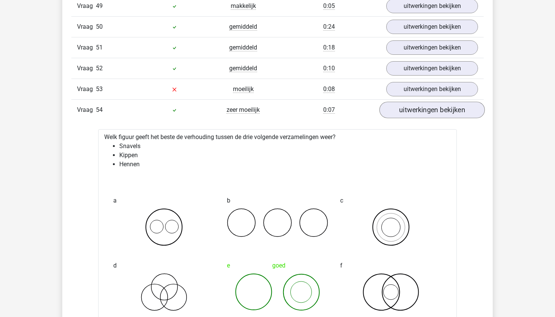
scroll to position [2324, 0]
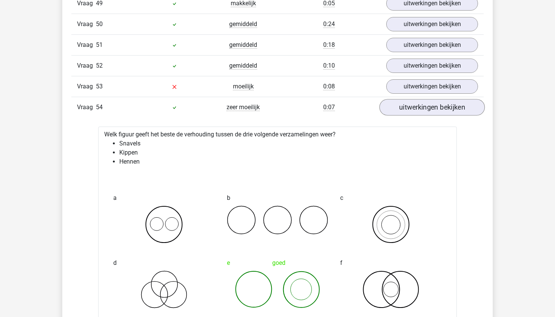
click at [421, 107] on link "uitwerkingen bekijken" at bounding box center [431, 107] width 105 height 17
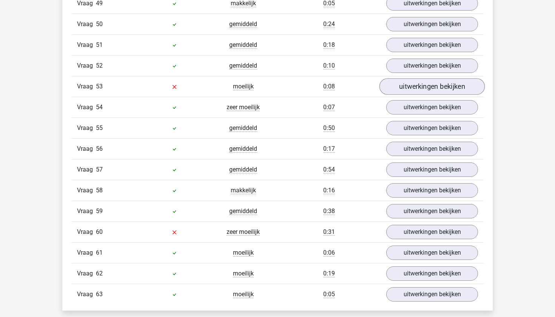
click at [418, 86] on link "uitwerkingen bekijken" at bounding box center [431, 86] width 105 height 17
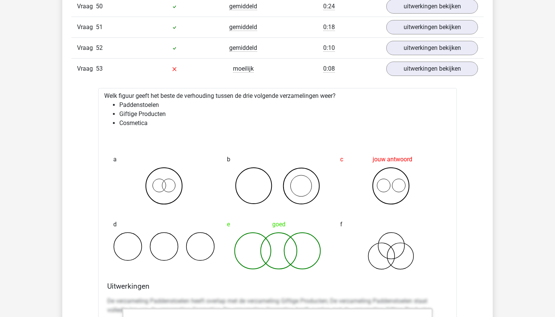
scroll to position [2343, 0]
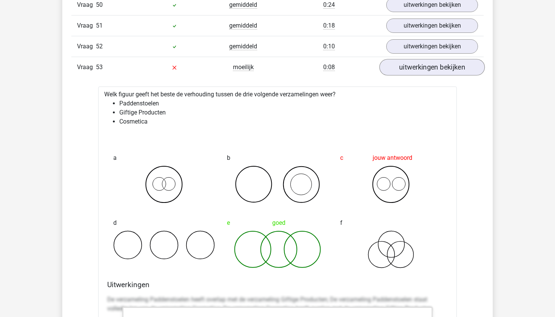
click at [416, 66] on link "uitwerkingen bekijken" at bounding box center [431, 67] width 105 height 17
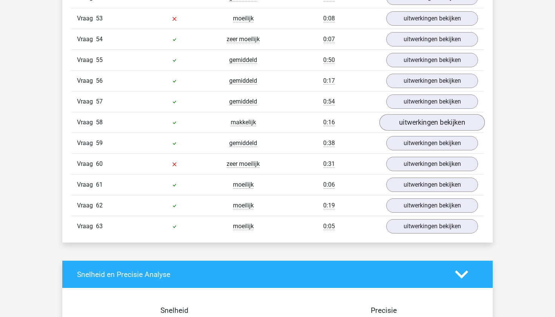
scroll to position [2402, 0]
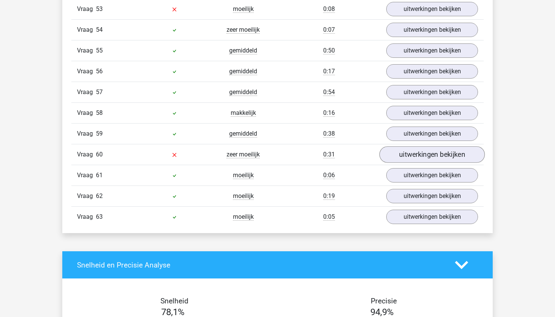
click at [410, 157] on link "uitwerkingen bekijken" at bounding box center [431, 154] width 105 height 17
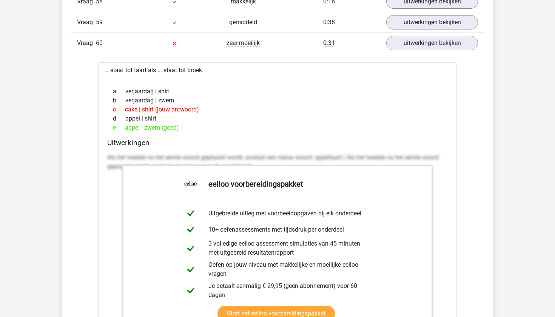
scroll to position [2524, 0]
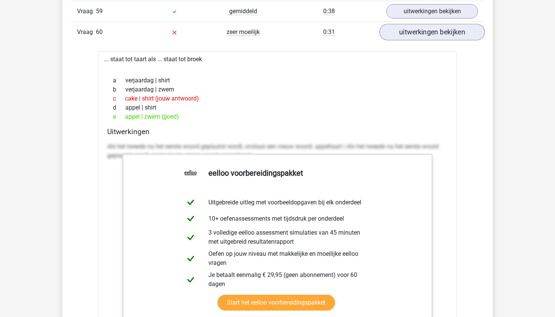
click at [420, 37] on link "uitwerkingen bekijken" at bounding box center [431, 32] width 105 height 17
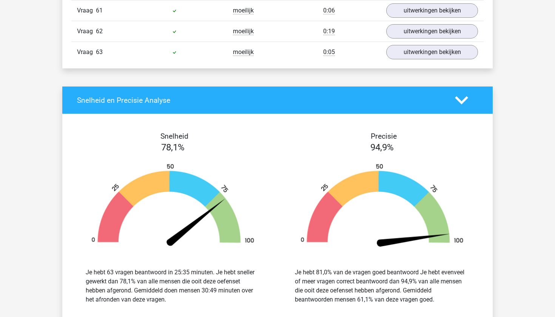
scroll to position [2641, 0]
